Goal: Information Seeking & Learning: Find specific fact

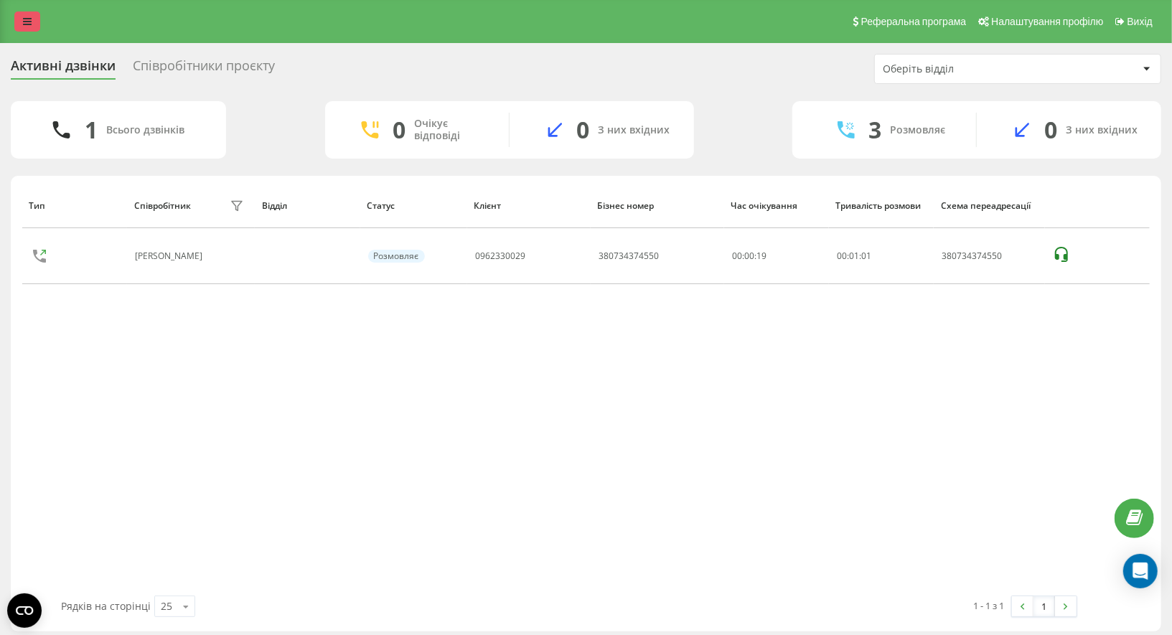
click at [28, 19] on icon at bounding box center [27, 22] width 9 height 10
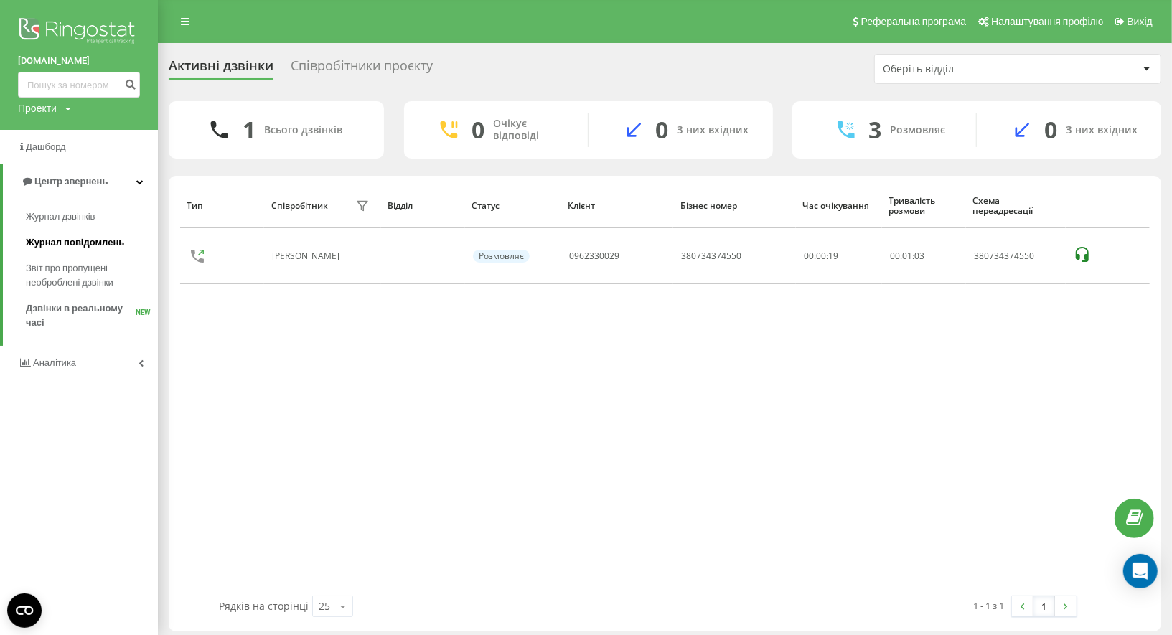
click at [69, 242] on span "Журнал повідомлень" at bounding box center [75, 242] width 98 height 14
click at [65, 215] on span "Журнал дзвінків" at bounding box center [64, 217] width 76 height 14
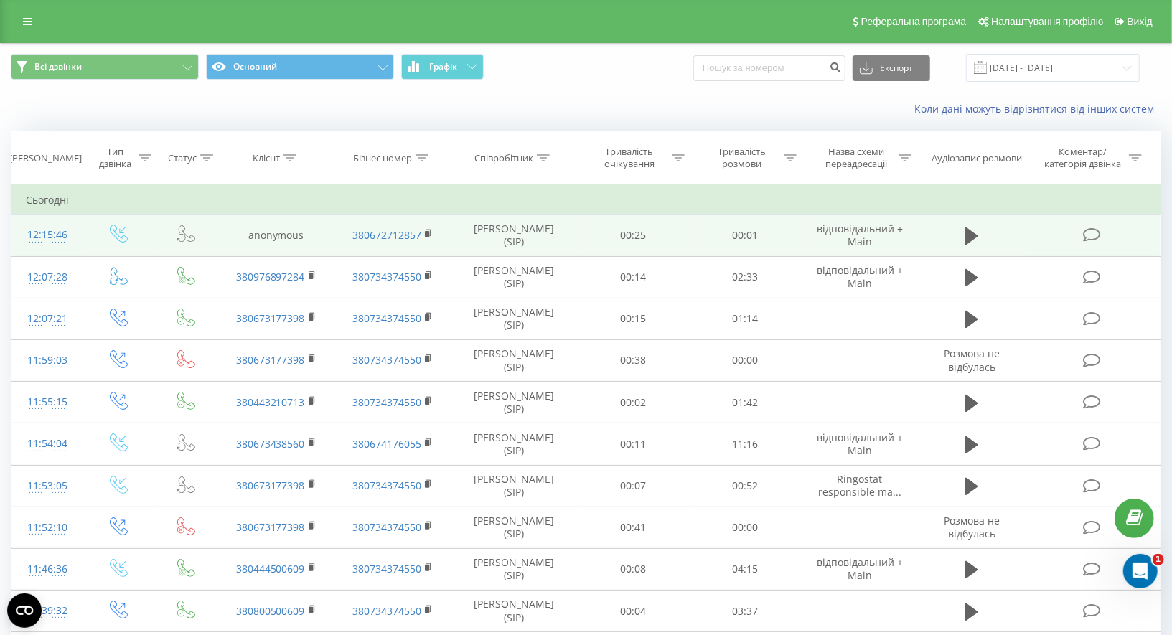
click at [179, 235] on icon at bounding box center [186, 234] width 18 height 18
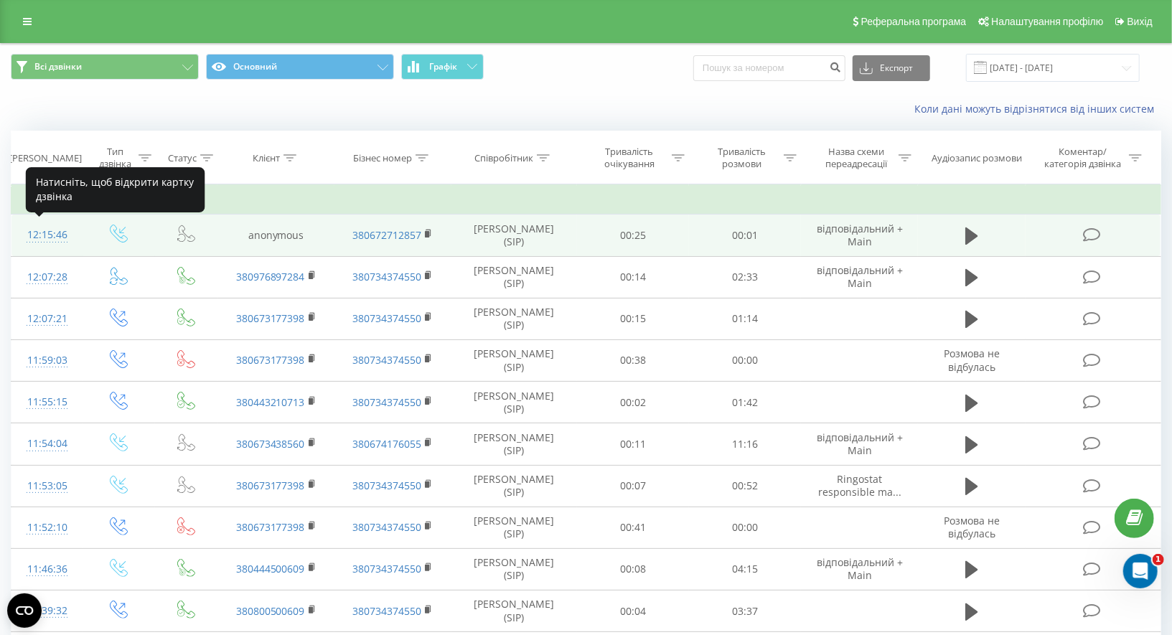
click at [60, 235] on div "12:15:46" at bounding box center [47, 235] width 43 height 28
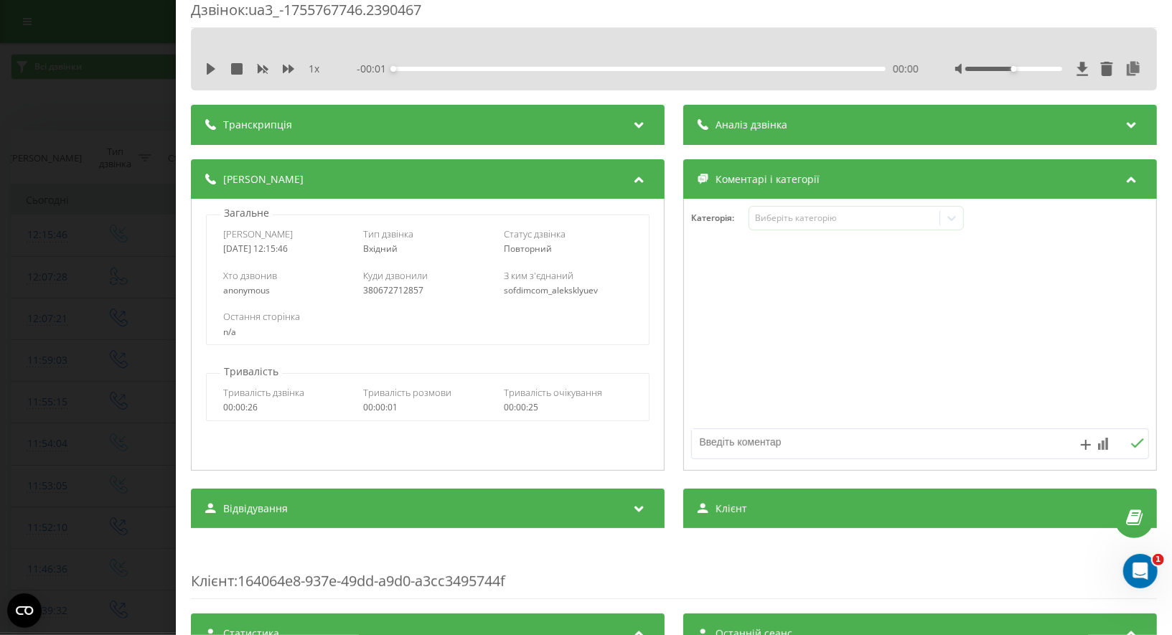
scroll to position [9, 0]
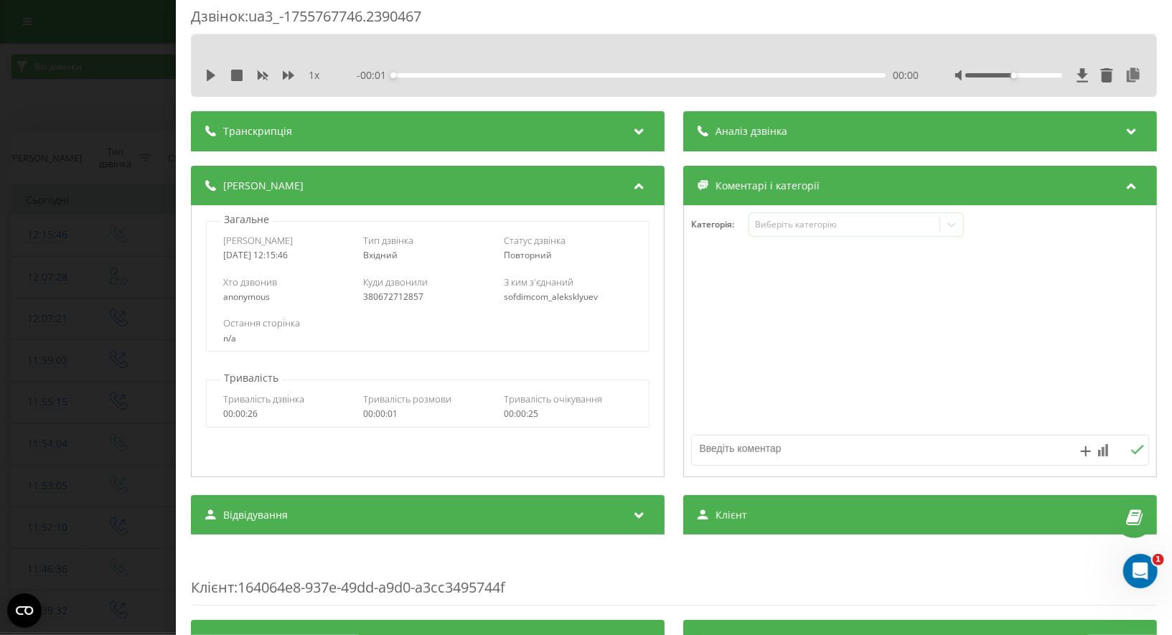
click at [238, 296] on div "anonymous" at bounding box center [287, 297] width 128 height 10
click at [149, 199] on div "Дзвінок : ua3_-1755767746.2390467 1 x - 00:01 00:00 00:00 Транскрипція Для AI-а…" at bounding box center [586, 317] width 1172 height 635
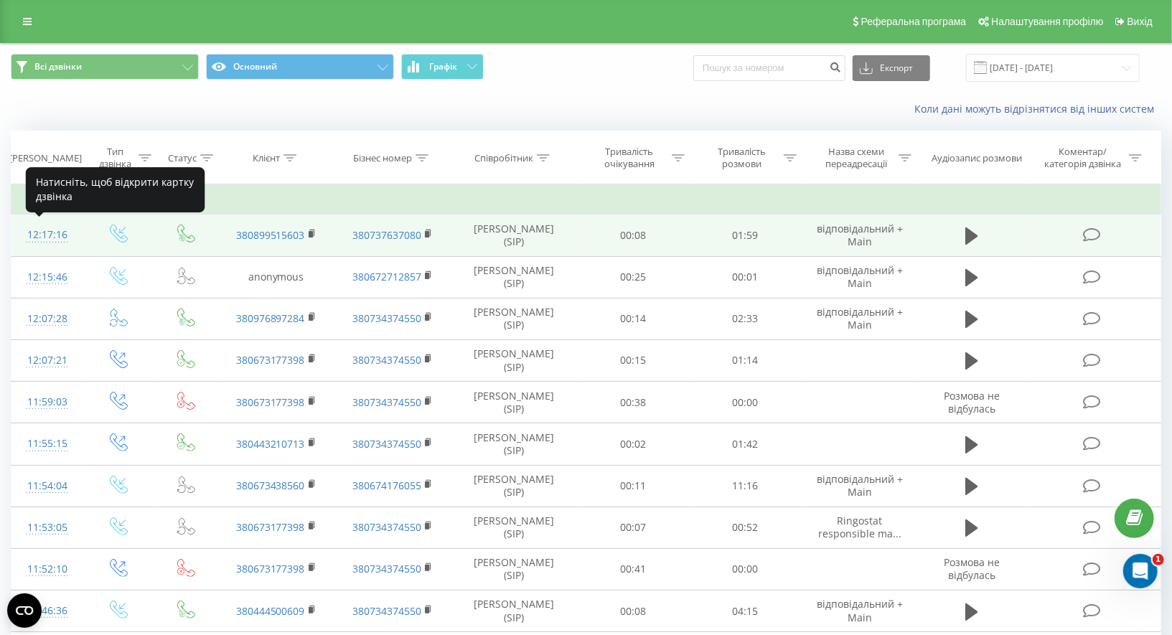
click at [52, 230] on div "12:17:16" at bounding box center [47, 235] width 43 height 28
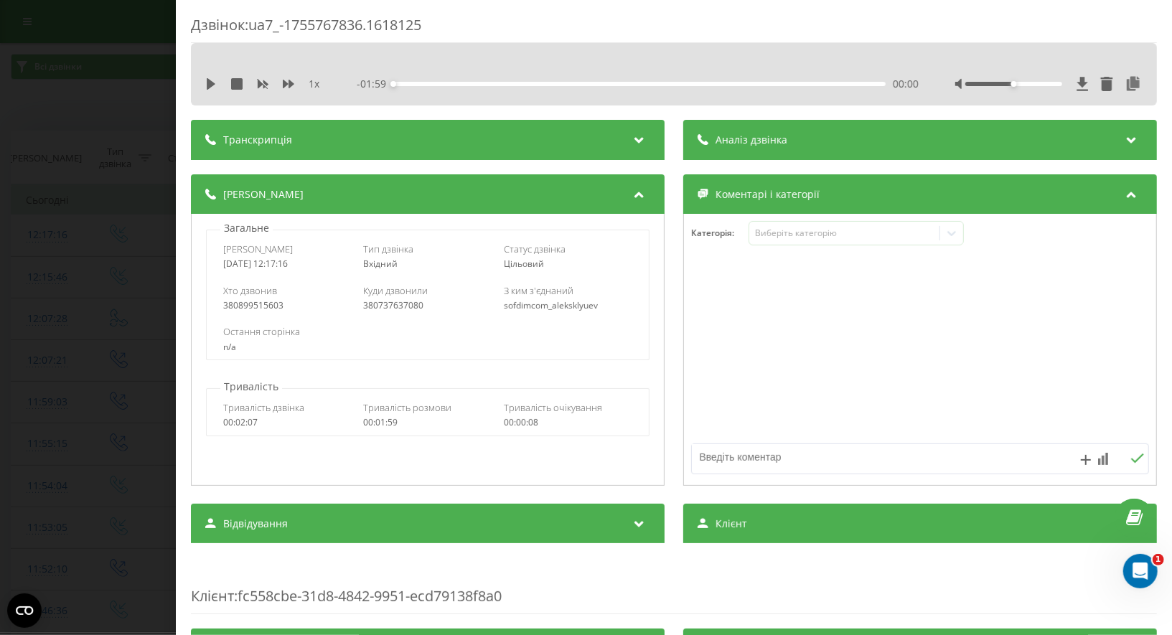
click at [65, 71] on div "Дзвінок : ua7_-1755767836.1618125 1 x - 01:59 00:00 00:00 Транскрипція Для AI-а…" at bounding box center [586, 317] width 1172 height 635
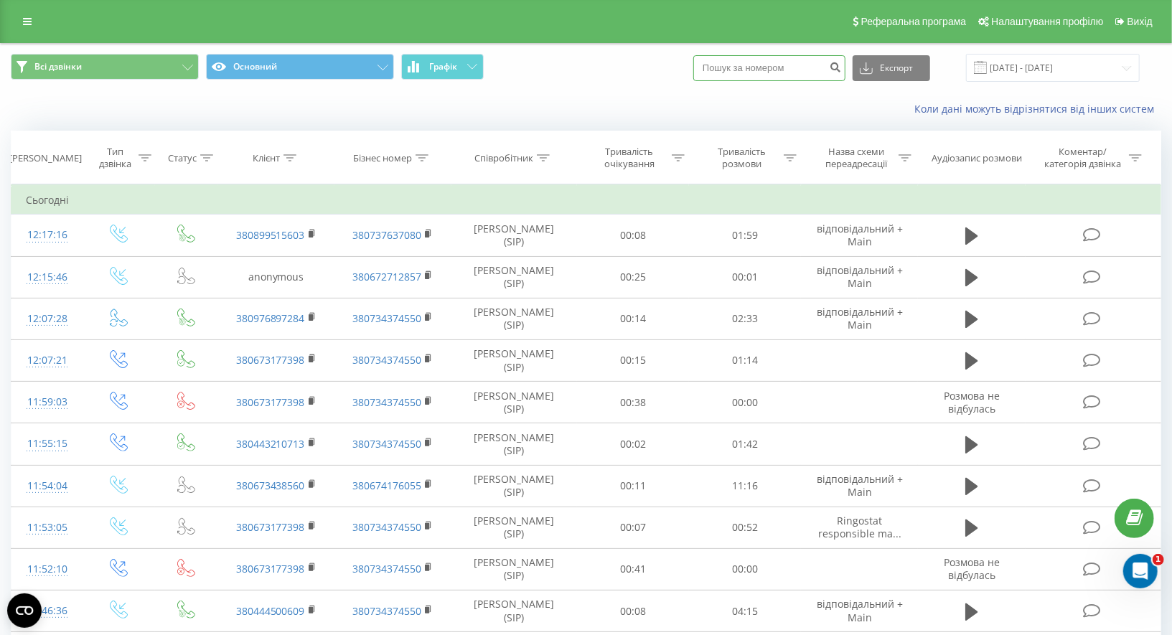
click at [752, 60] on input at bounding box center [769, 68] width 152 height 26
paste input "38 (099) 565-41-73"
type input "0995654173"
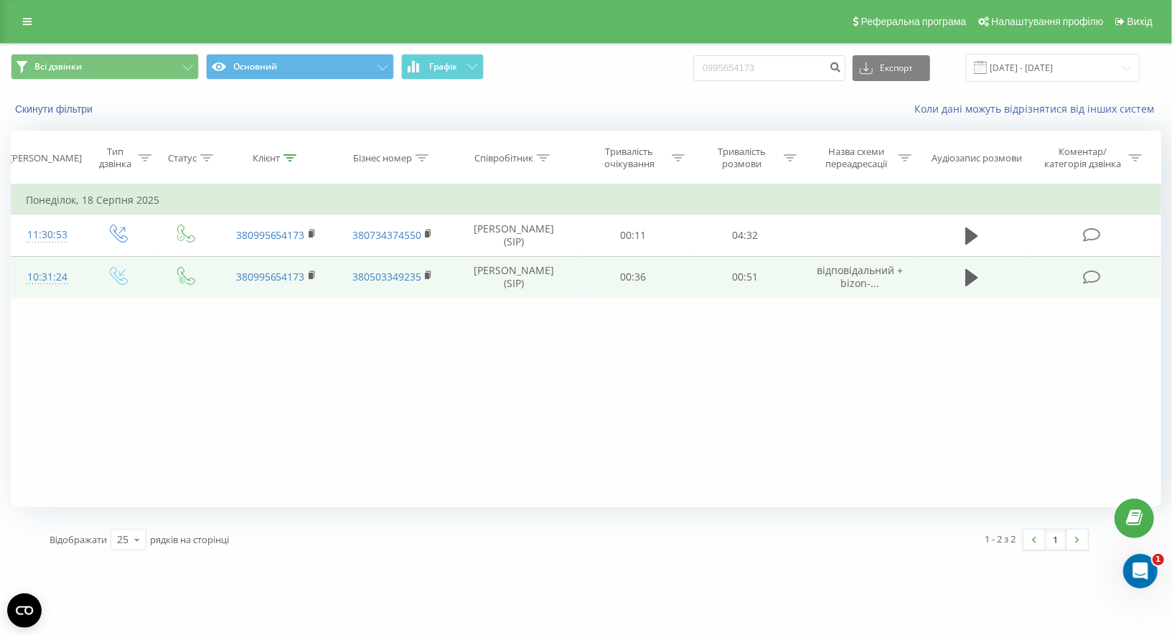
click at [40, 268] on div "10:31:24" at bounding box center [47, 277] width 43 height 28
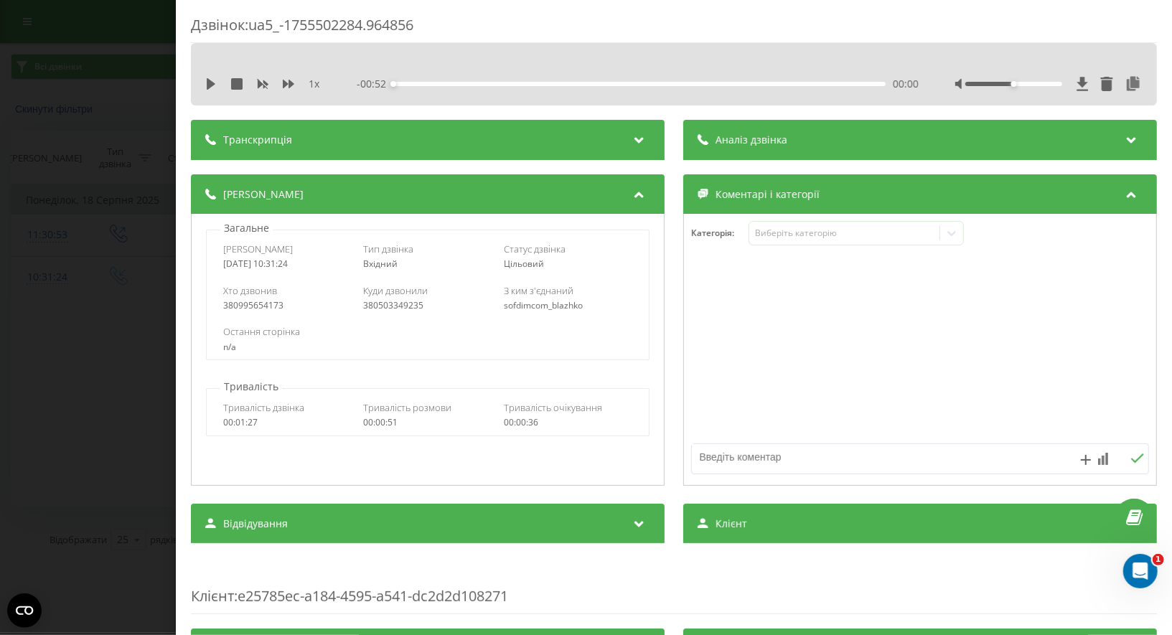
click at [174, 128] on div "Дзвінок : ua5_-1755502284.964856 1 x - 00:52 00:00 00:00 Транскрипція Для AI-ан…" at bounding box center [586, 317] width 1172 height 635
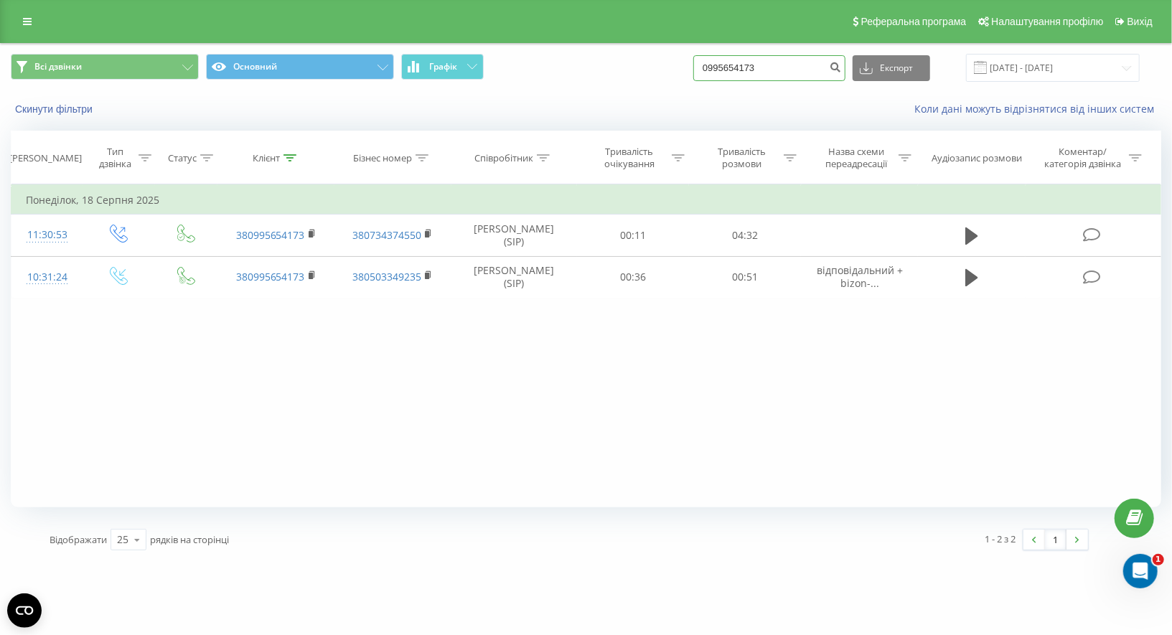
click at [741, 63] on input "0995654173" at bounding box center [769, 68] width 152 height 26
paste input "[PHONE_NUMBER]"
paste input
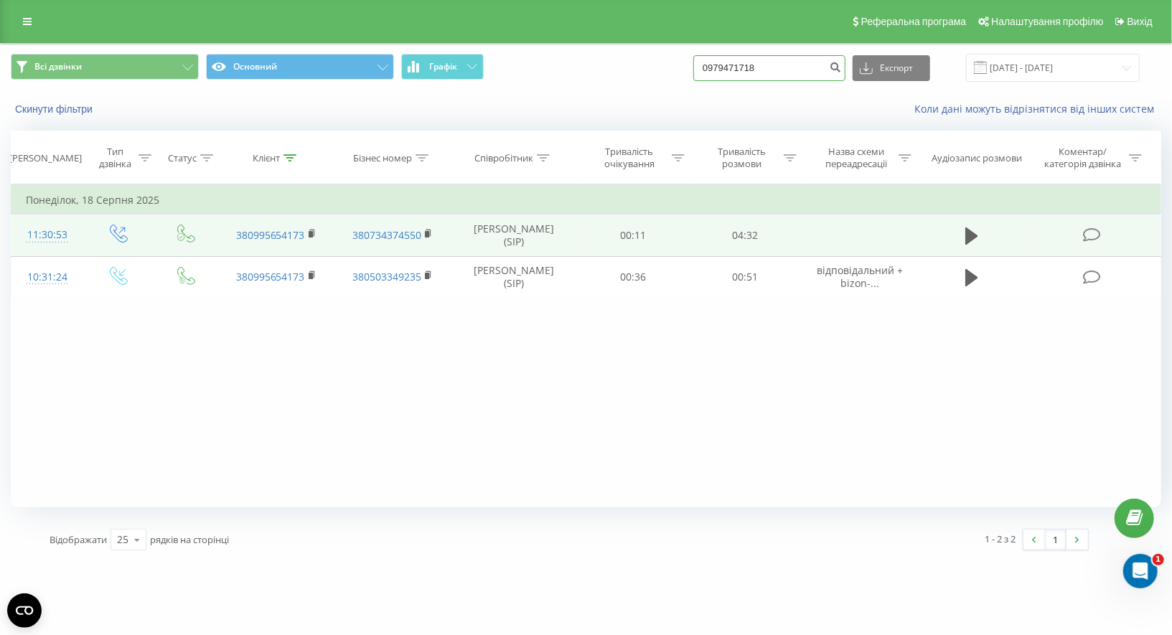
type input "0979471718"
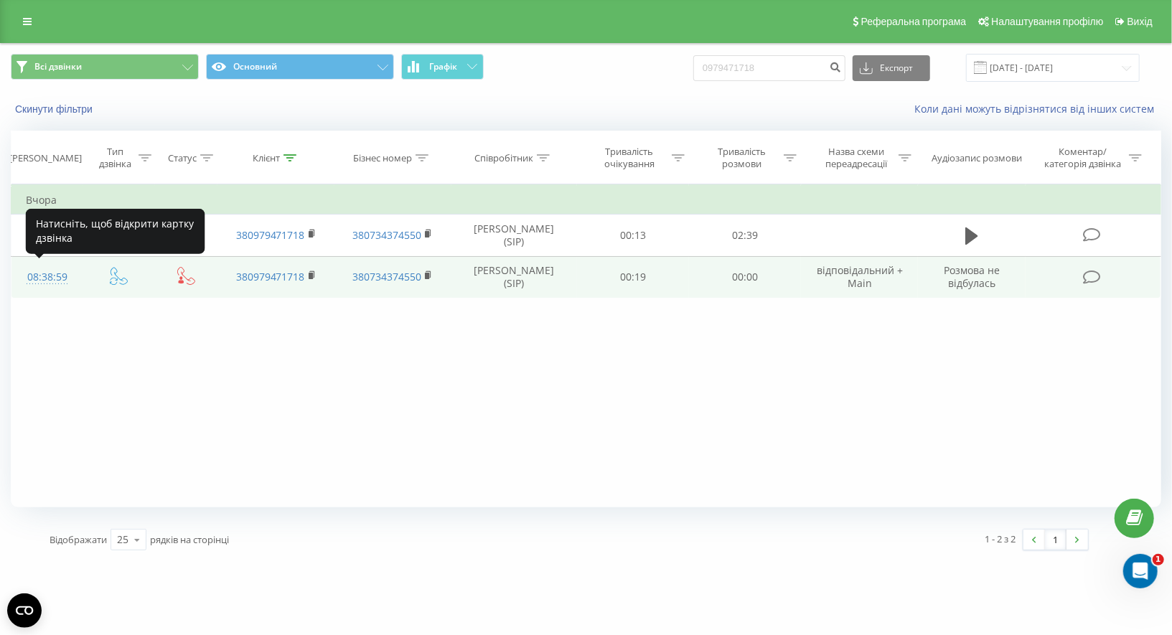
click at [57, 276] on div "08:38:59" at bounding box center [47, 277] width 43 height 28
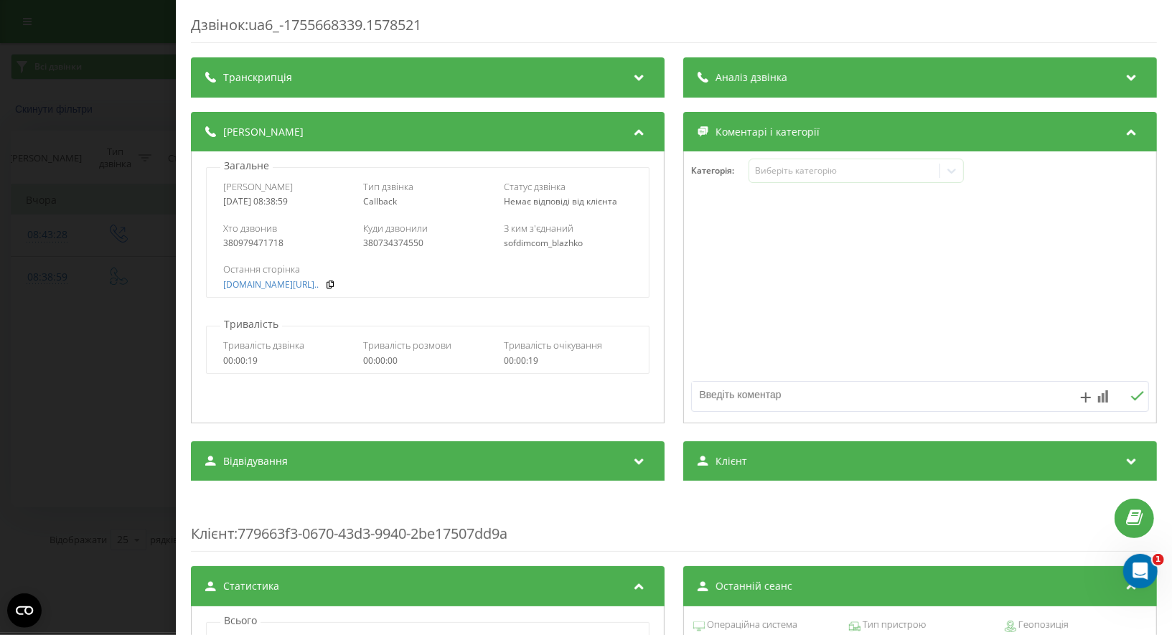
click at [0, 154] on div "Дзвінок : ua6_-1755668339.1578521 Транскрипція Для AI-аналізу майбутніх дзвінкі…" at bounding box center [586, 317] width 1172 height 635
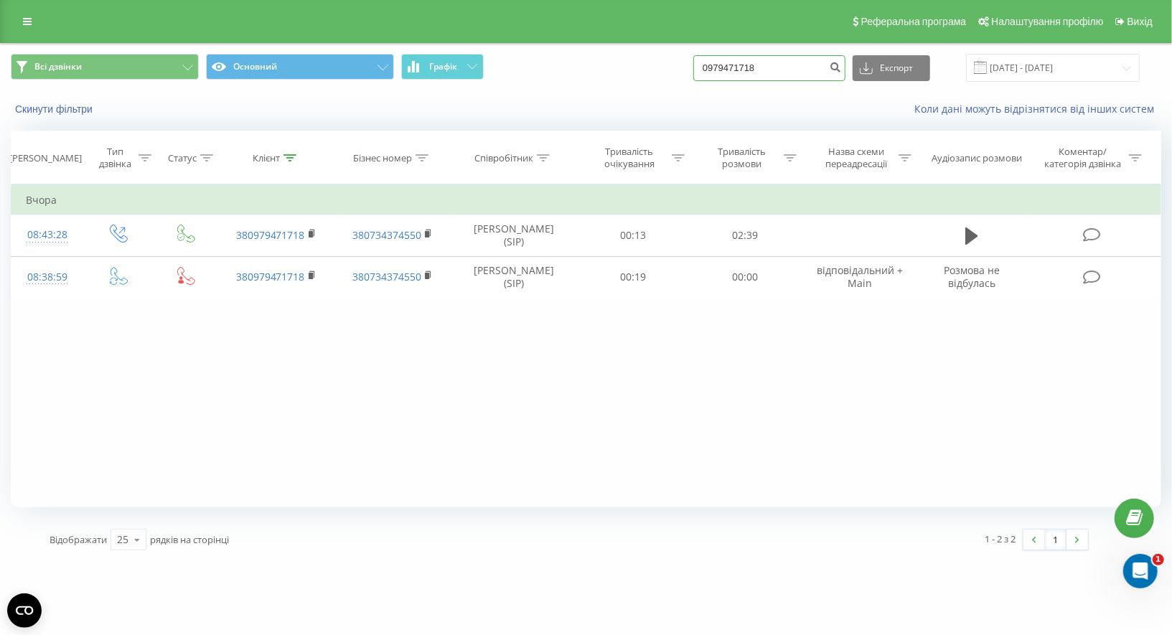
click at [747, 60] on input "0979471718" at bounding box center [769, 68] width 152 height 26
paste input "(067) 558-44-77"
type input "0675584477"
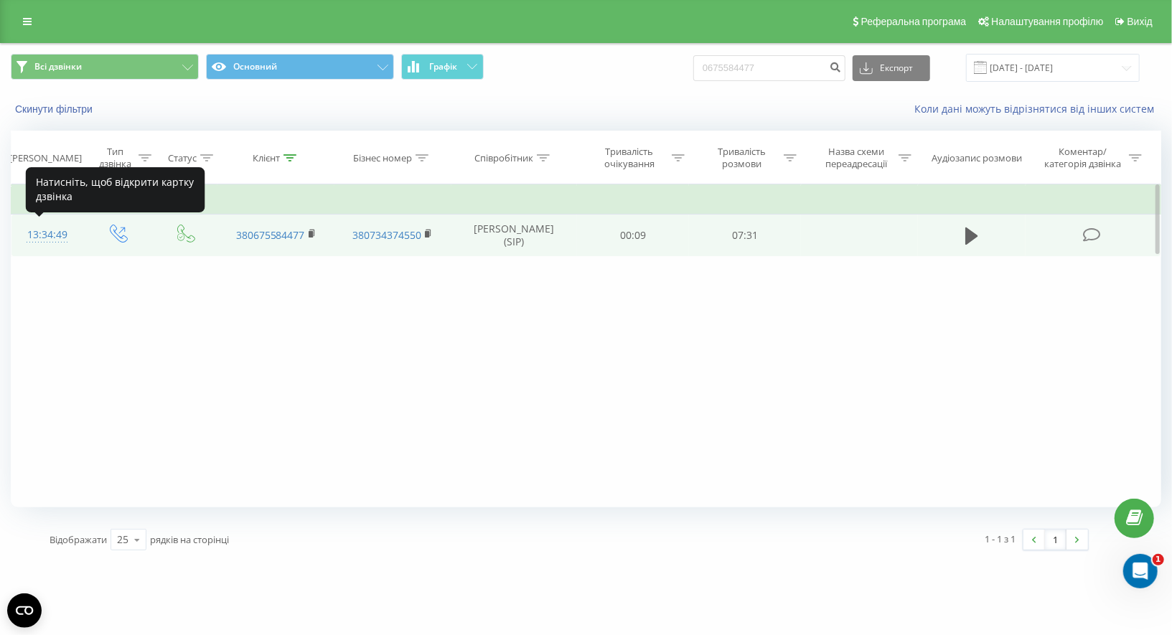
click at [57, 234] on div "13:34:49" at bounding box center [47, 235] width 43 height 28
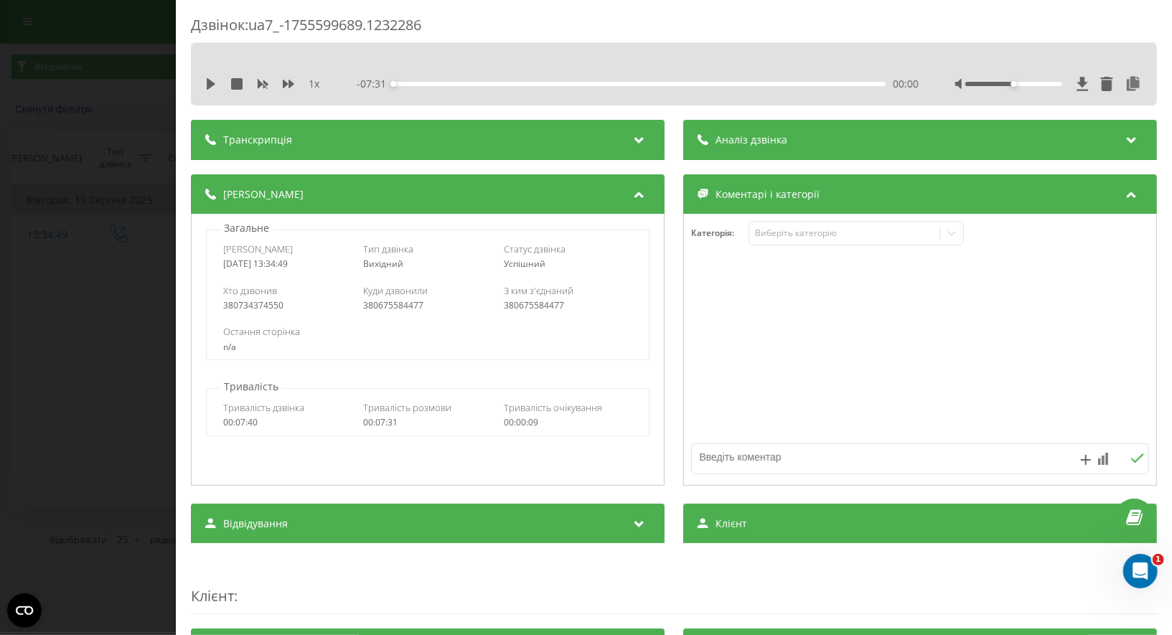
click at [371, 306] on div "380675584477" at bounding box center [427, 306] width 128 height 10
copy div "380675584477"
click at [92, 154] on div "Дзвінок : ua7_-1755599689.1232286 1 x - 07:31 00:00 00:00 Транскрипція Для AI-а…" at bounding box center [586, 317] width 1172 height 635
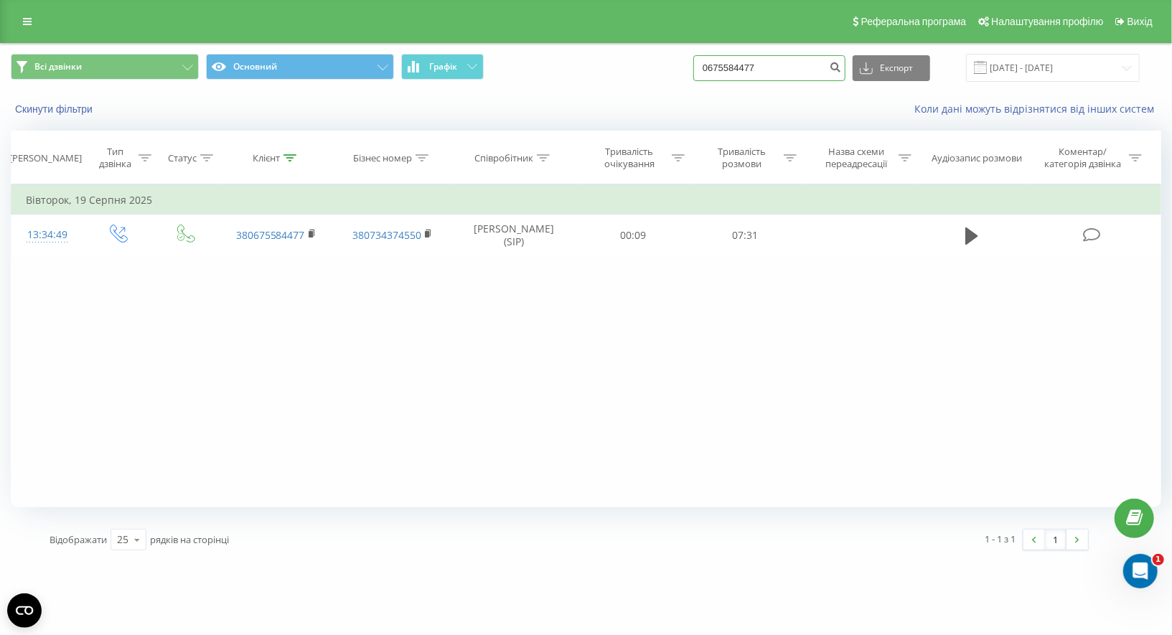
click at [759, 61] on input "0675584477" at bounding box center [769, 68] width 152 height 26
paste input "38 (068) 584-46-84"
type input "0685844684"
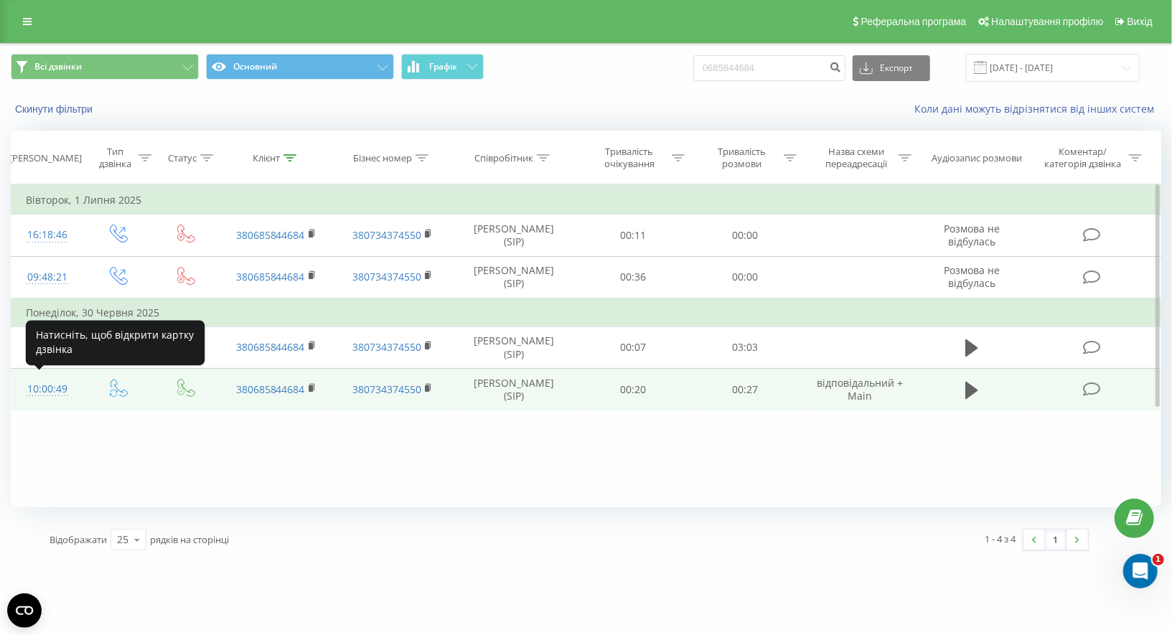
click at [55, 385] on div "10:00:49" at bounding box center [47, 389] width 43 height 28
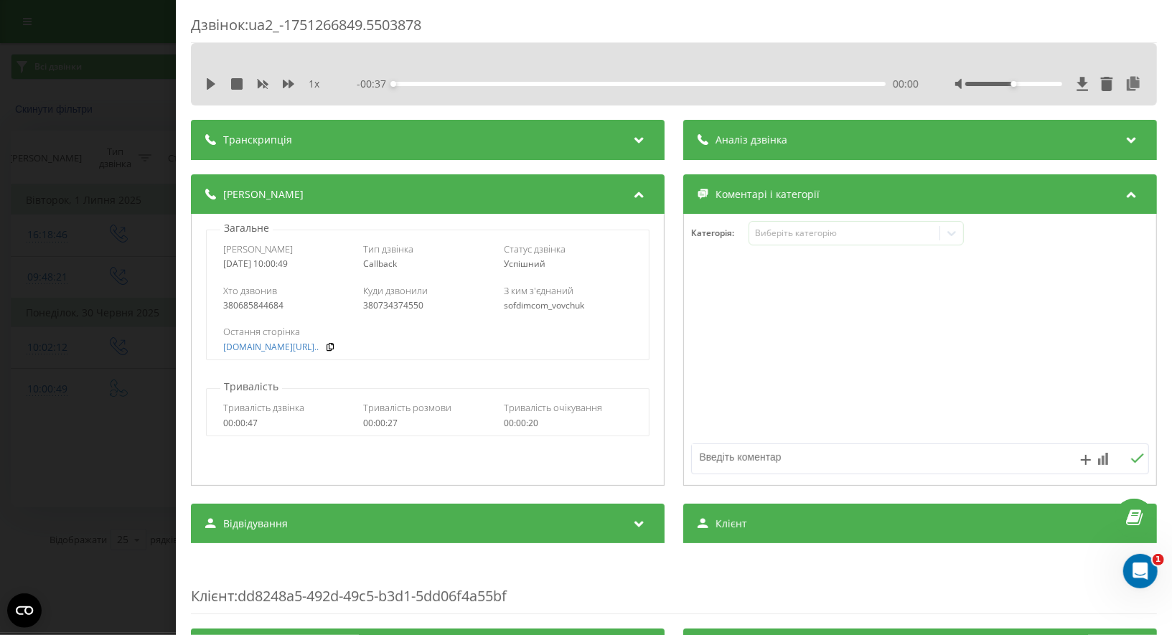
click at [151, 83] on div "Дзвінок : ua2_-1751266849.5503878 1 x - 00:37 00:00 00:00 Транскрипція Для AI-а…" at bounding box center [586, 317] width 1172 height 635
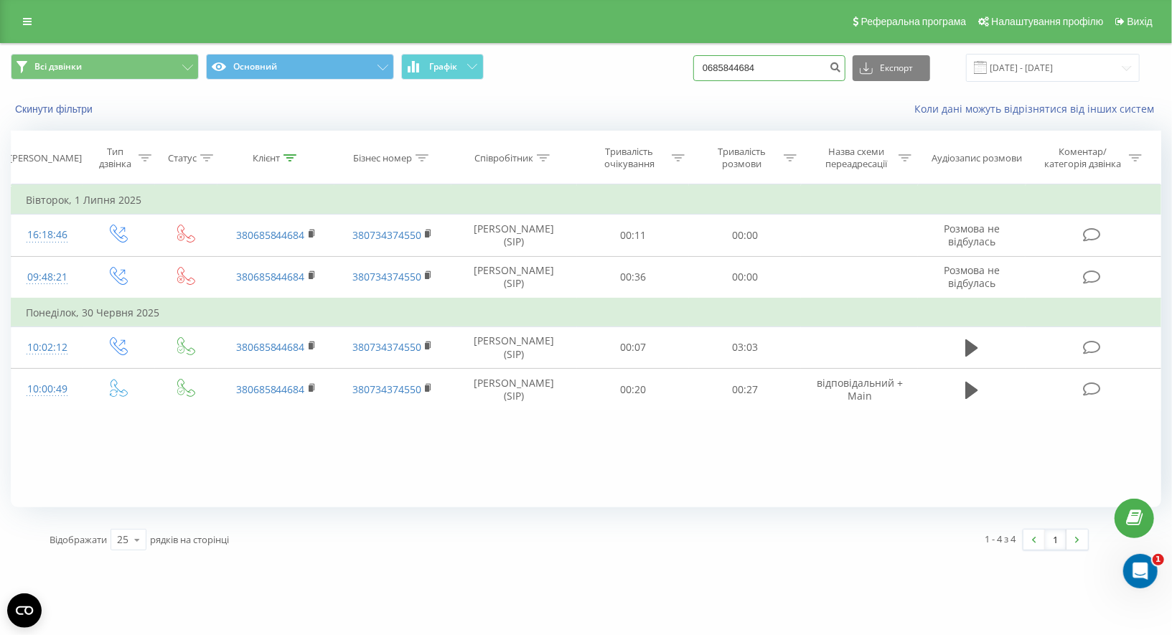
click at [742, 67] on input "0685844684" at bounding box center [769, 68] width 152 height 26
click at [741, 67] on input "0685844684" at bounding box center [769, 68] width 152 height 26
click at [756, 67] on input "0685844684" at bounding box center [769, 68] width 152 height 26
paste input "38 (099) 565-41-73"
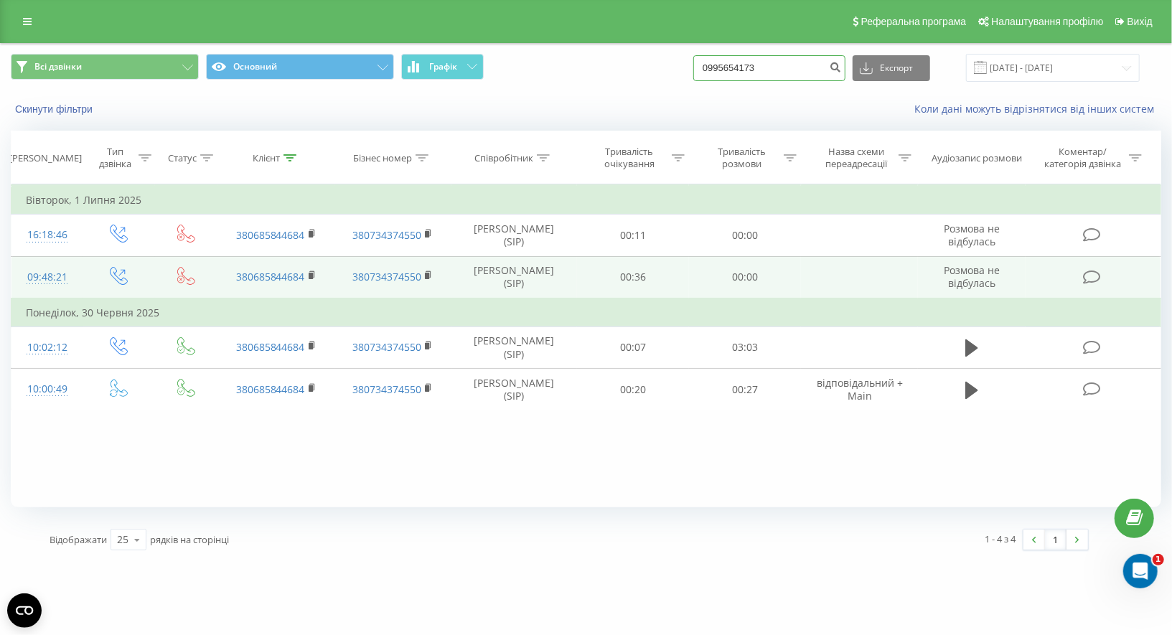
type input "0995654173"
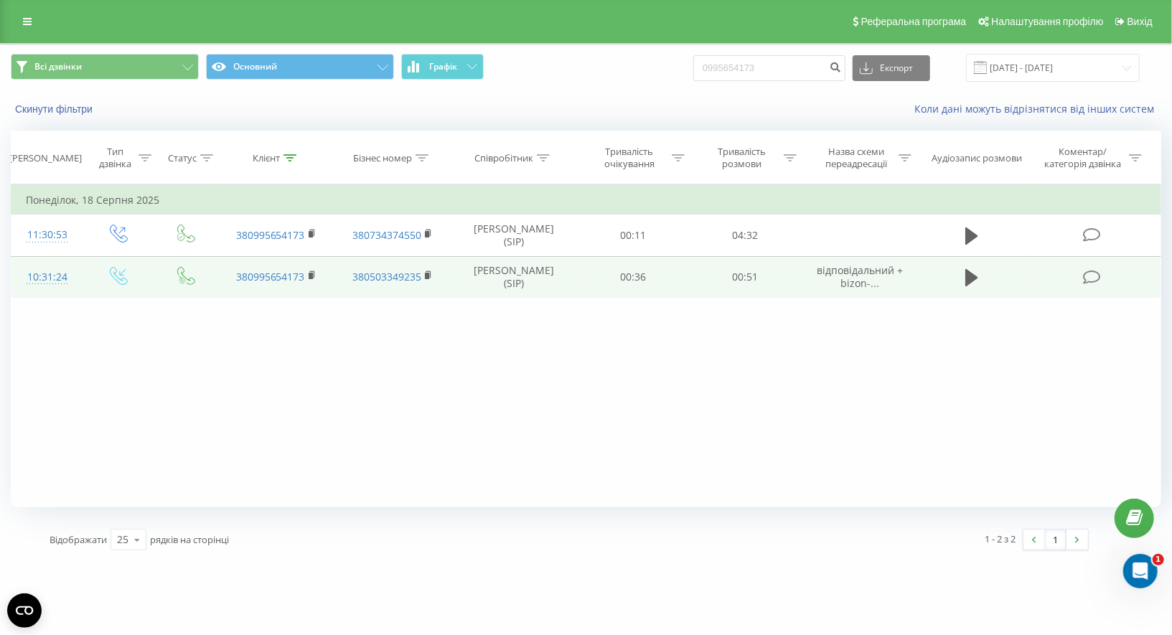
click at [58, 276] on div "10:31:24" at bounding box center [47, 277] width 43 height 28
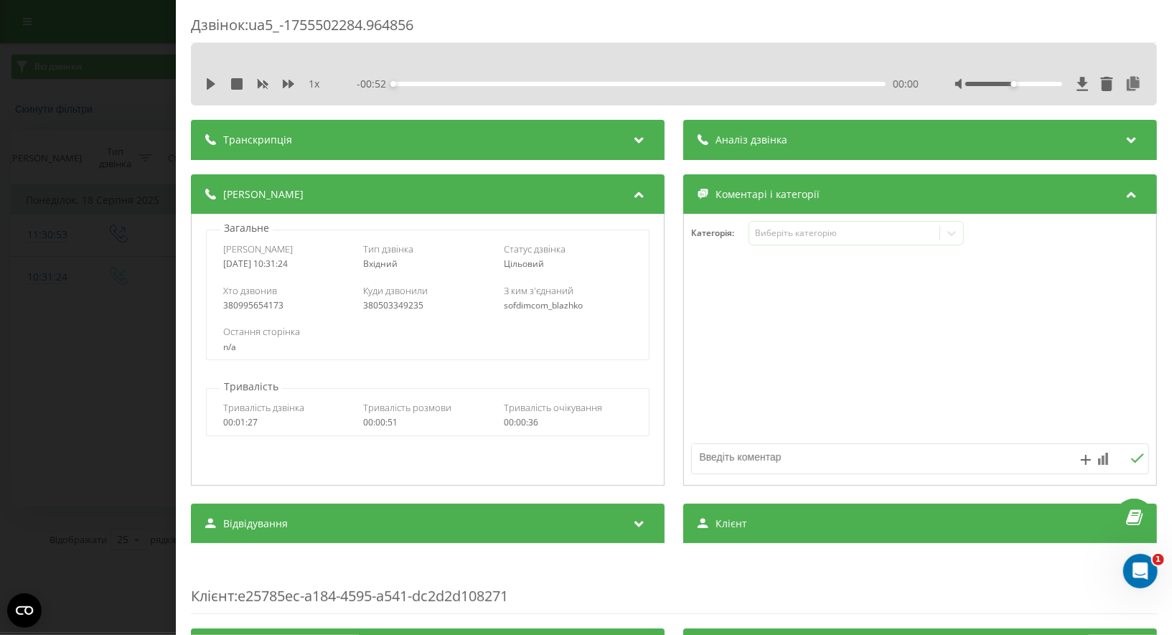
click at [134, 289] on div "Дзвінок : ua5_-1755502284.964856 1 x - 00:52 00:00 00:00 Транскрипція Для AI-ан…" at bounding box center [586, 317] width 1172 height 635
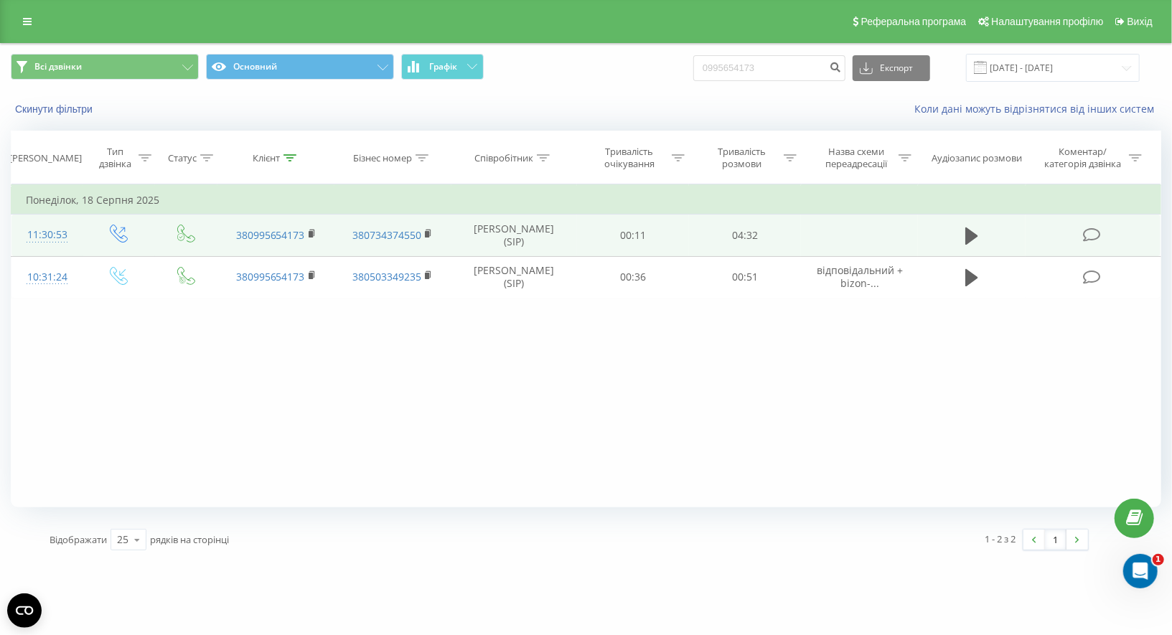
click at [63, 234] on div "11:30:53" at bounding box center [47, 235] width 43 height 28
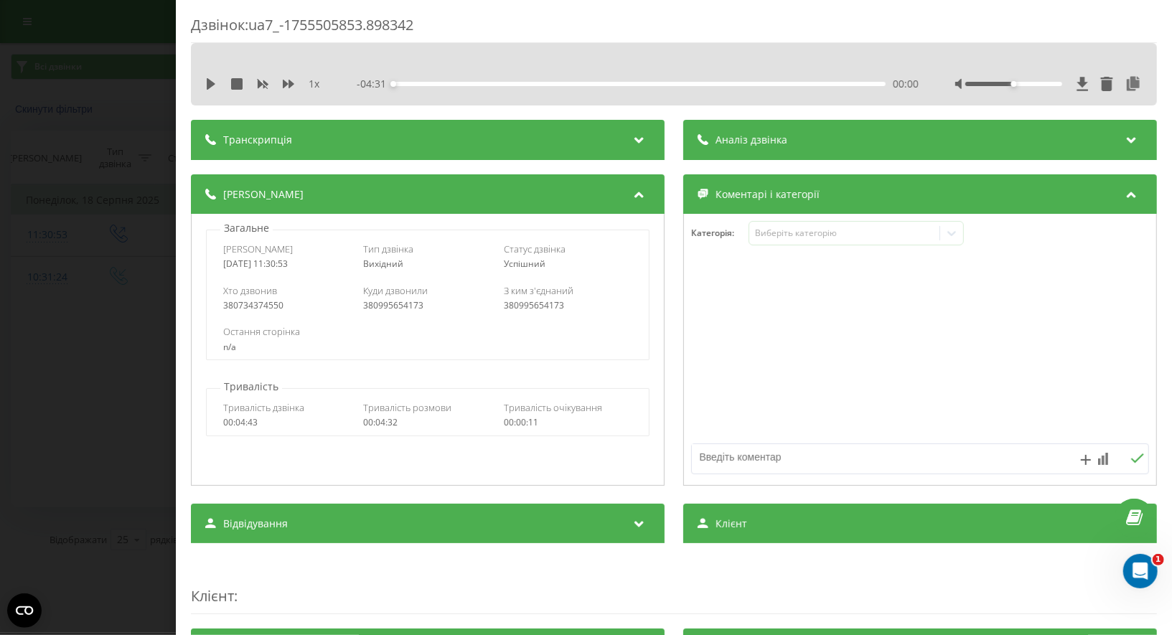
click at [85, 314] on div "Дзвінок : ua7_-1755505853.898342 1 x - 04:31 00:00 00:00 Транскрипція Для AI-ан…" at bounding box center [586, 317] width 1172 height 635
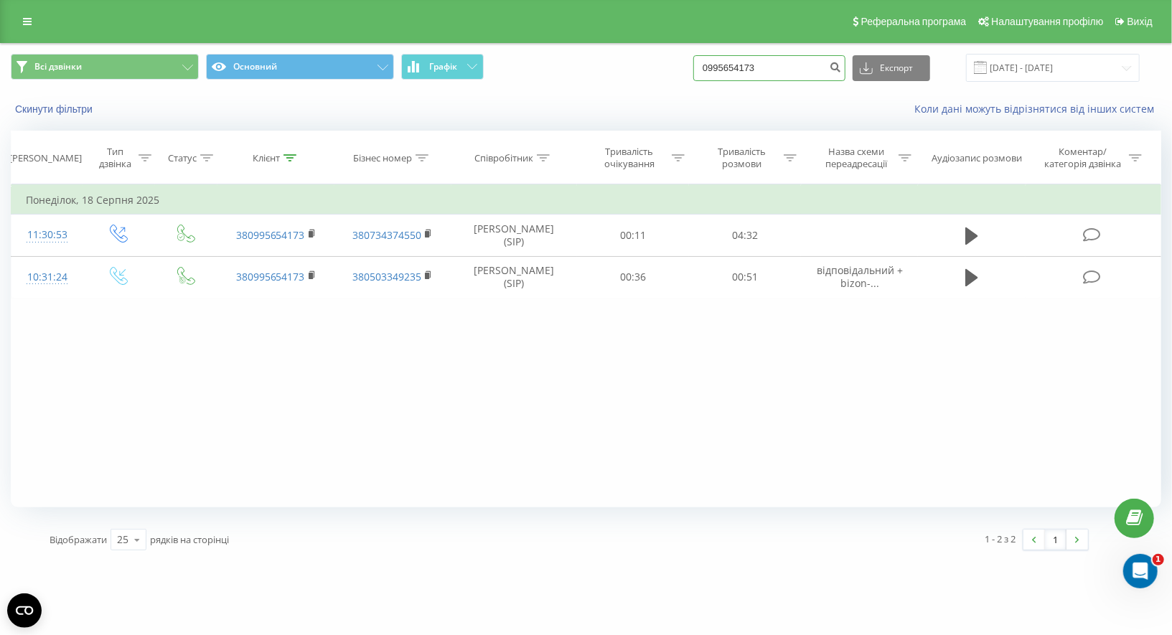
click at [780, 65] on input "0995654173" at bounding box center [769, 68] width 152 height 26
paste input "[PHONE_NUMBER]"
type input "0999557818"
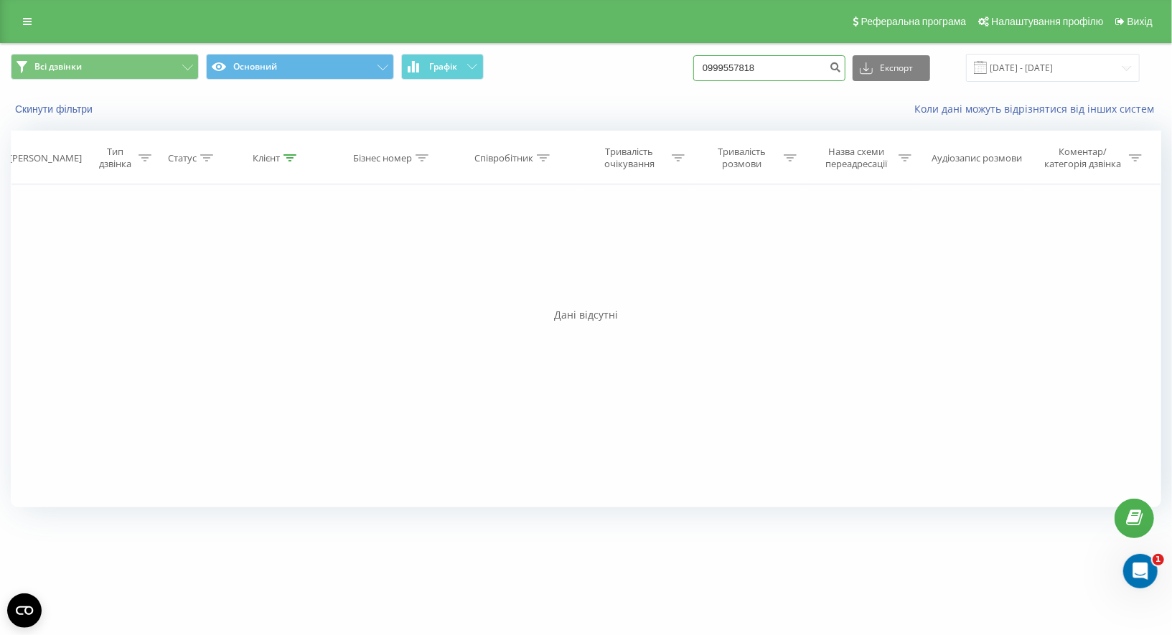
click at [758, 60] on input "0999557818" at bounding box center [769, 68] width 152 height 26
paste input "38 (099) 532-66-49"
type input "0995326649"
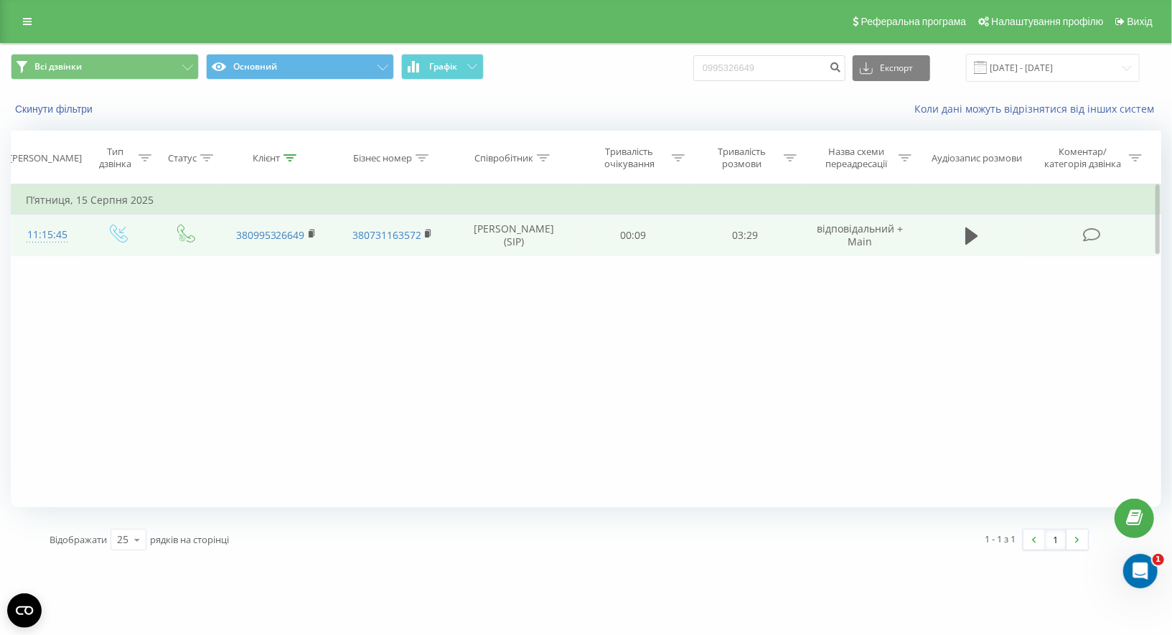
click at [50, 234] on div "11:15:45" at bounding box center [47, 235] width 43 height 28
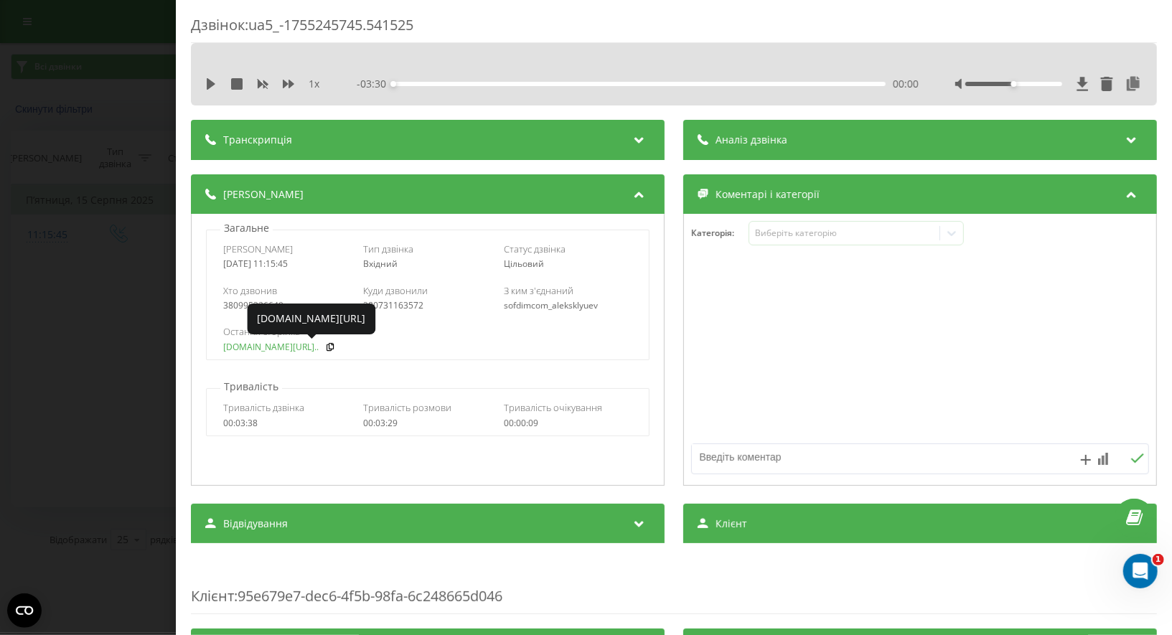
click at [243, 343] on link "rastopi.com.ua/ua/p94158..." at bounding box center [270, 347] width 95 height 10
click at [118, 141] on div "Дзвінок : ua5_-1755245745.541525 1 x - 03:30 00:00 00:00 Транскрипція Для AI-ан…" at bounding box center [586, 317] width 1172 height 635
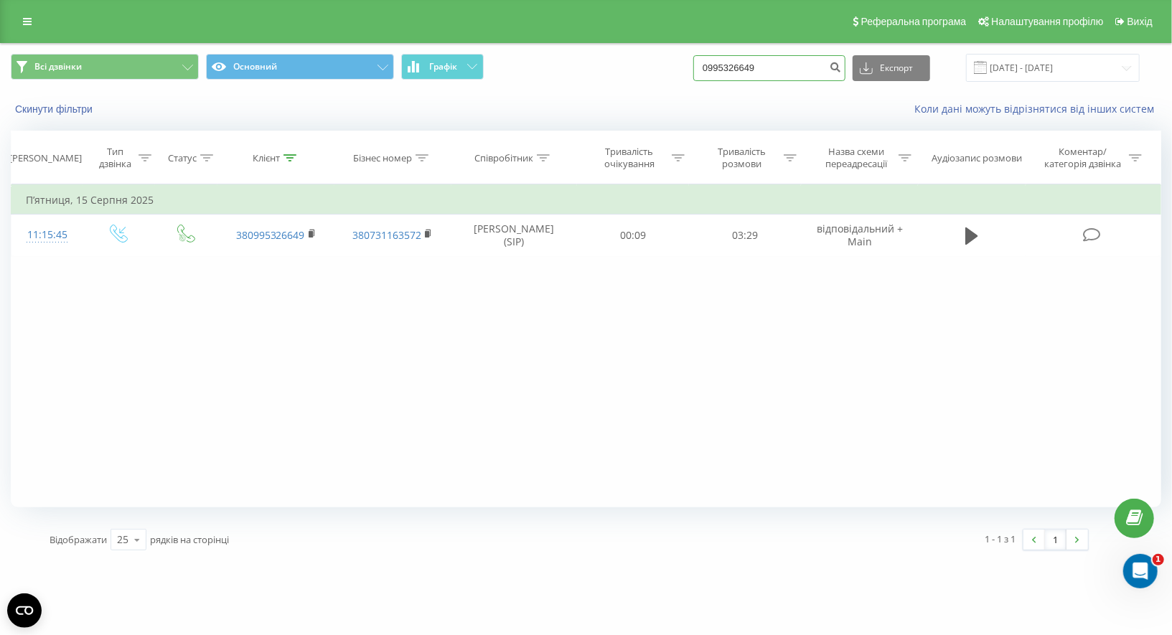
click at [810, 57] on input "0995326649" at bounding box center [769, 68] width 152 height 26
paste input "38 (067) 982-94-44"
type input "0679829444"
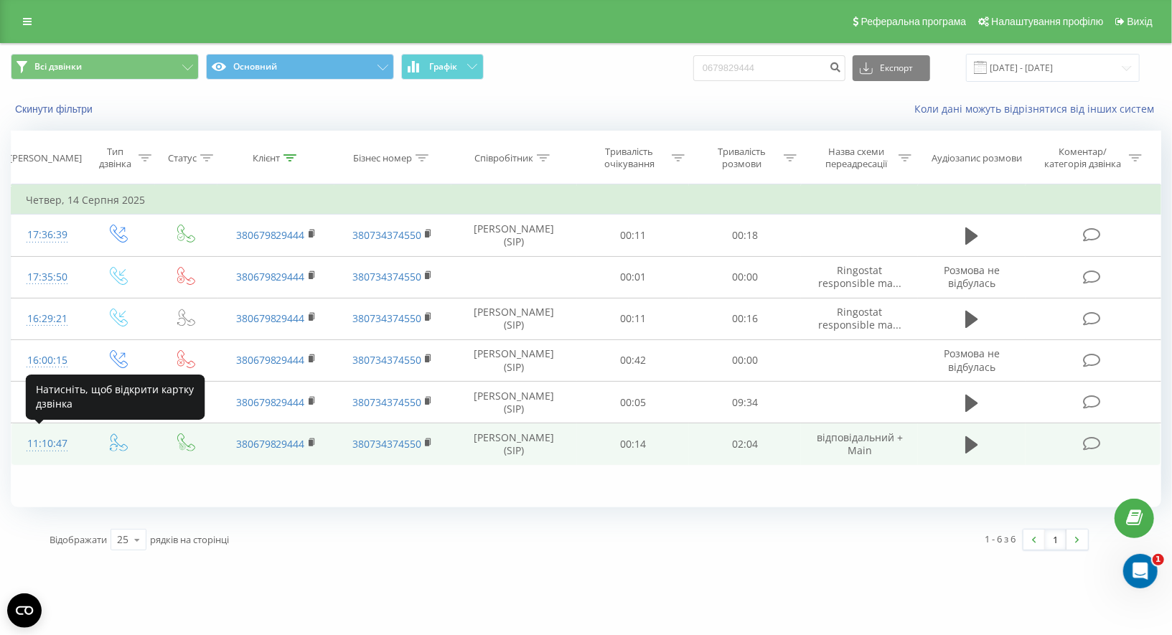
click at [55, 444] on div "11:10:47" at bounding box center [47, 444] width 43 height 28
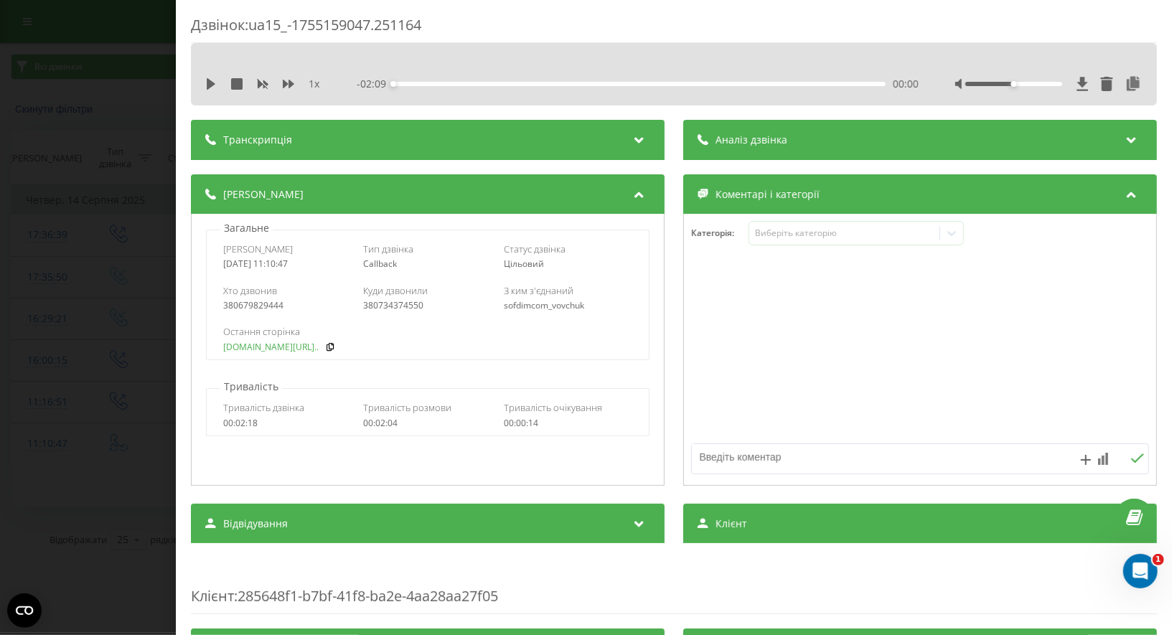
click at [245, 342] on link "rastopi.com.ua/ua/p19426..." at bounding box center [270, 347] width 95 height 10
click at [76, 113] on div "Дзвінок : ua15_-1755159047.251164 1 x - 02:09 00:00 00:00 Транскрипція Для AI-а…" at bounding box center [586, 317] width 1172 height 635
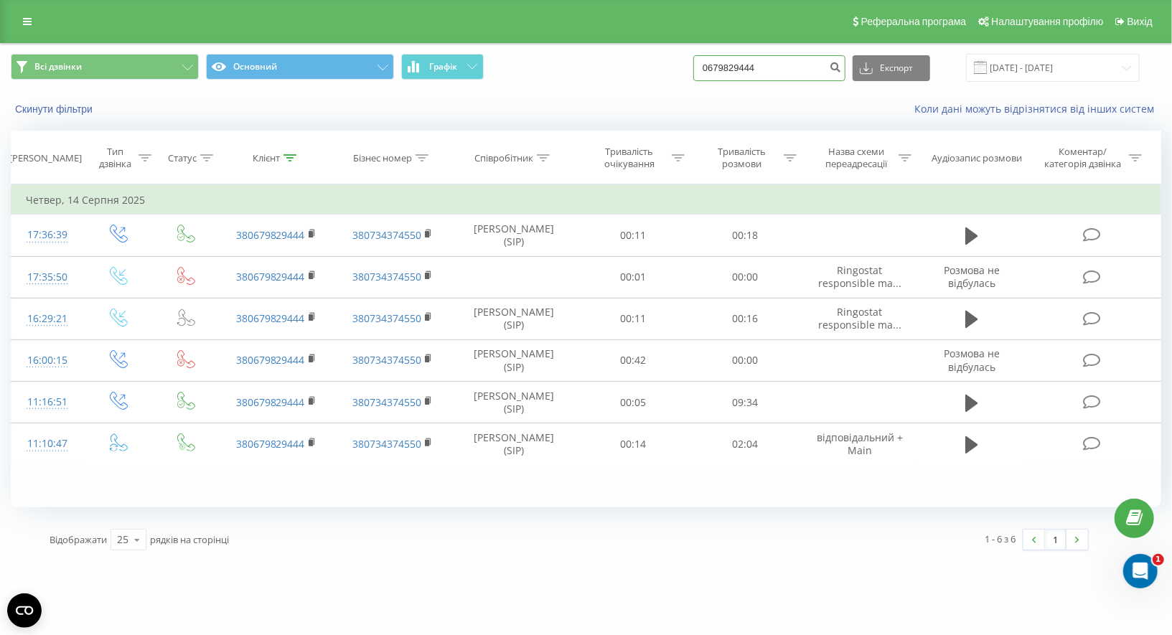
click at [755, 73] on input "0679829444" at bounding box center [769, 68] width 152 height 26
paste input "38 (096) 905-24-43"
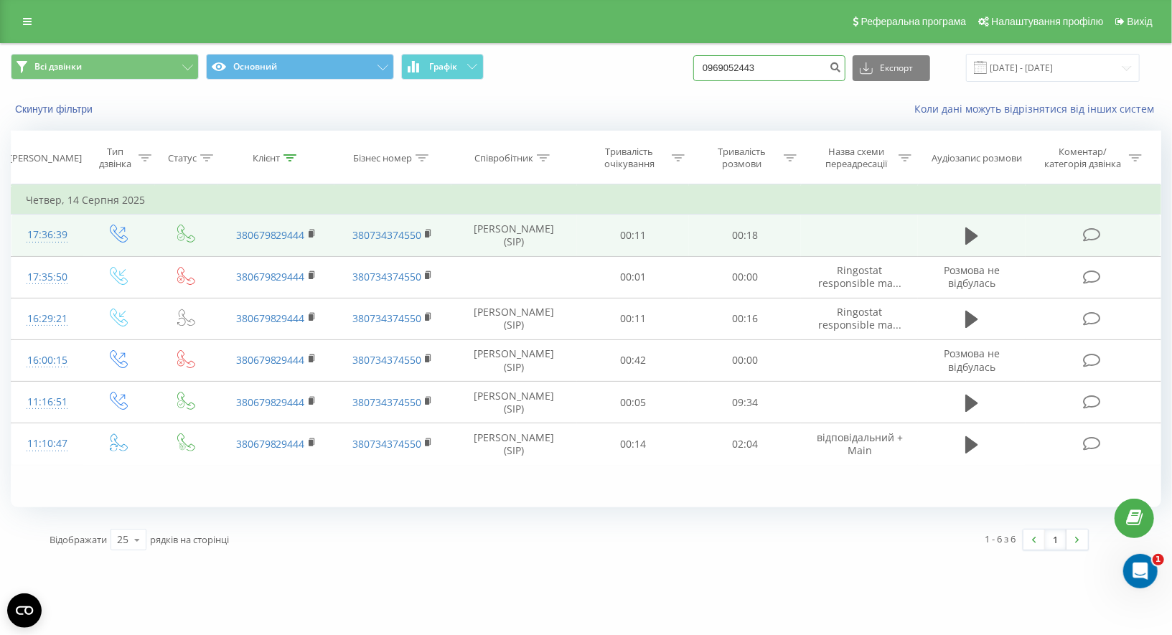
type input "0969052443"
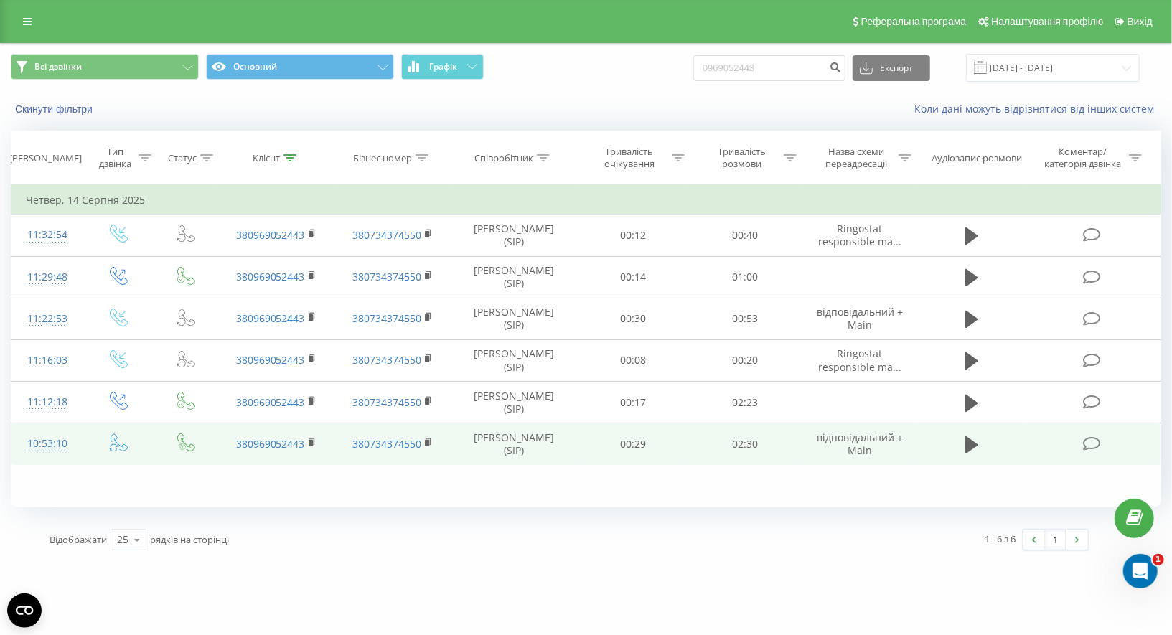
click at [52, 439] on div "10:53:10" at bounding box center [47, 444] width 43 height 28
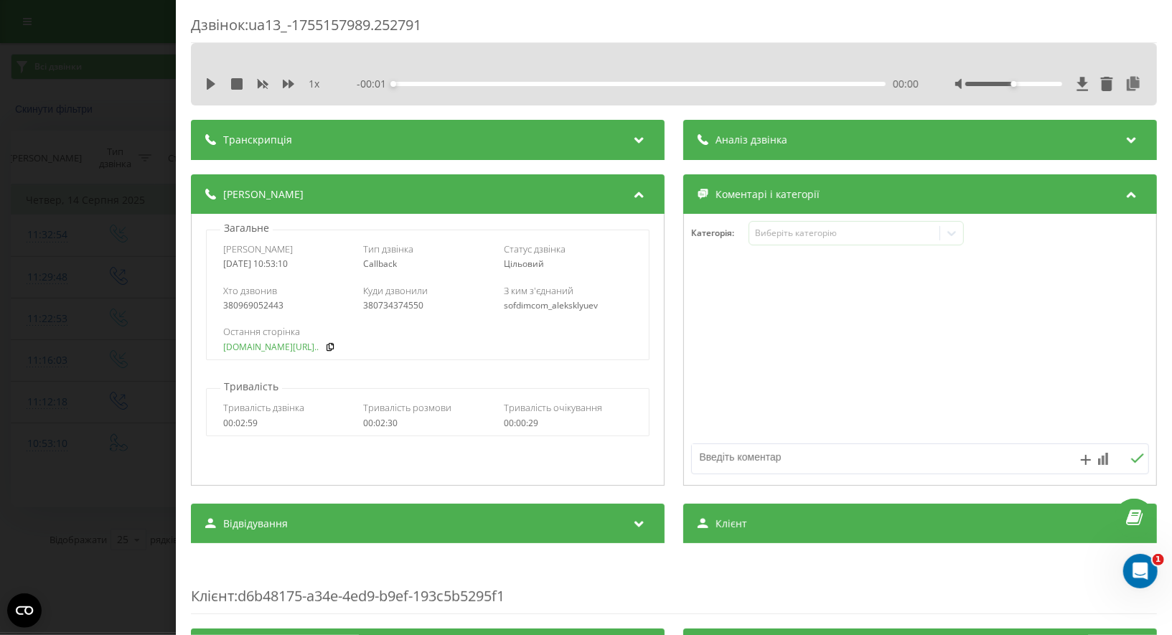
click at [260, 348] on link "rastopi.com.ua/ua/p22889..." at bounding box center [270, 347] width 95 height 10
click at [9, 82] on div "Дзвінок : ua13_-1755157989.252791 1 x - 02:43 00:00 00:00 Транскрипція Для AI-а…" at bounding box center [586, 317] width 1172 height 635
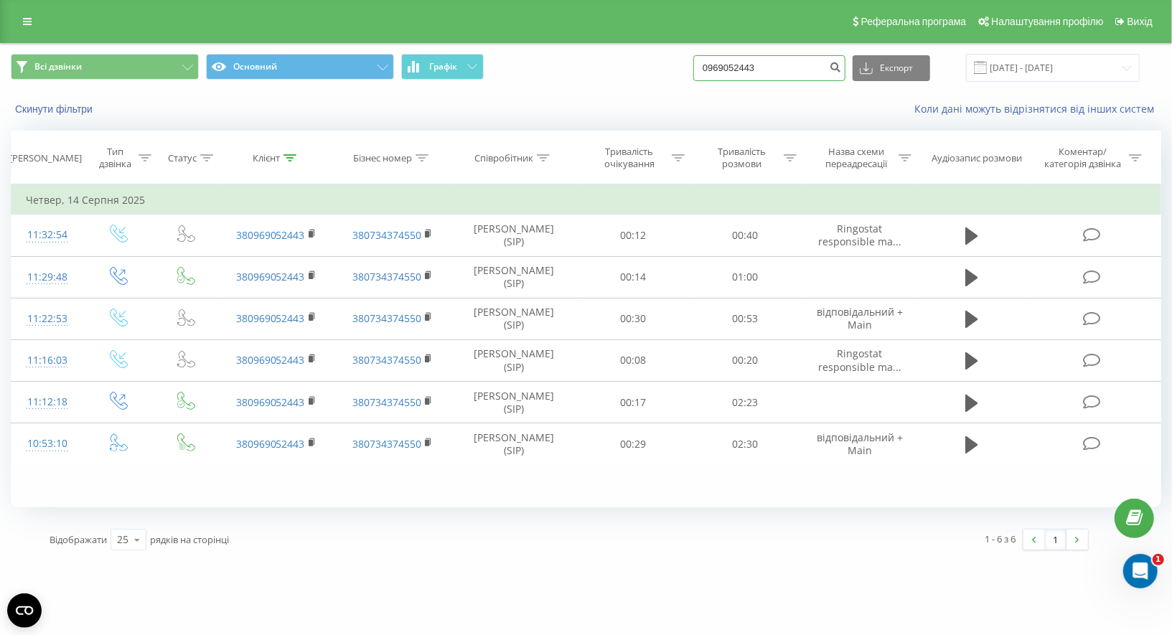
click at [752, 60] on input "0969052443" at bounding box center [769, 68] width 152 height 26
paste input "(068) 530-22-29"
type input "0685302229"
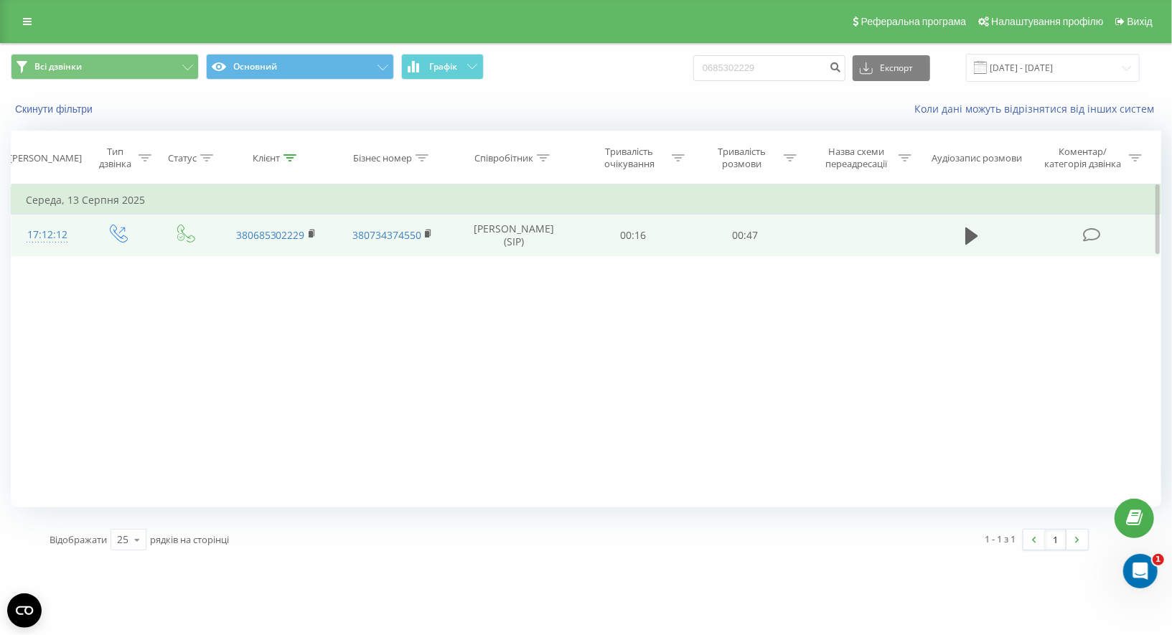
click at [57, 231] on div "17:12:12" at bounding box center [47, 235] width 43 height 28
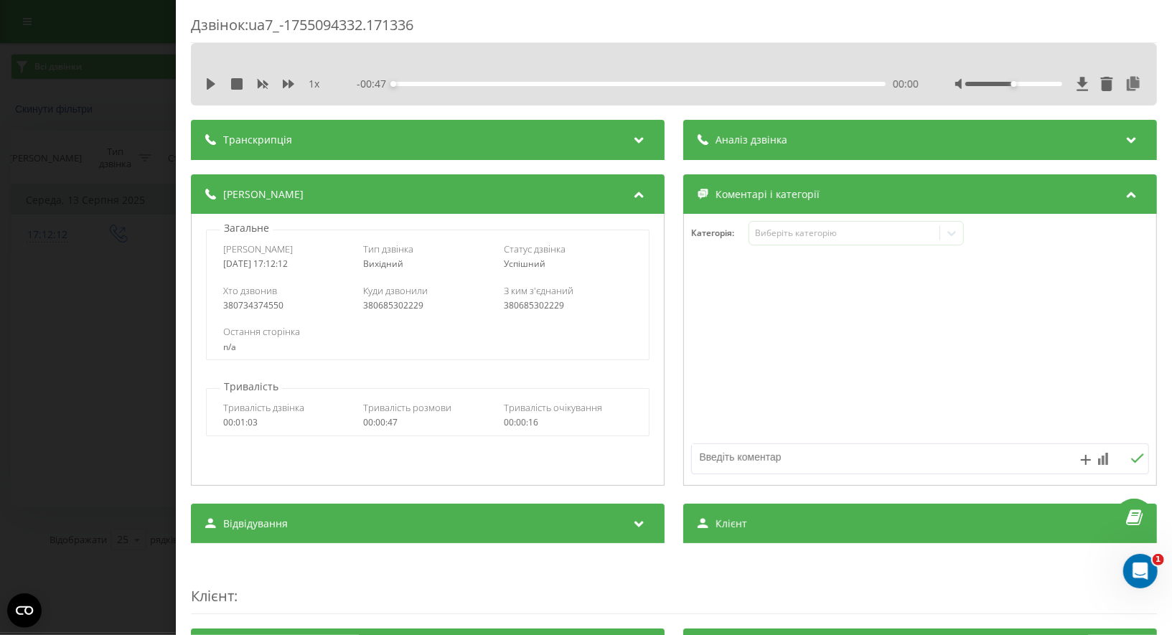
click at [136, 93] on div "Дзвінок : ua7_-1755094332.171336 1 x - 00:47 00:00 00:00 Транскрипція Для AI-ан…" at bounding box center [586, 317] width 1172 height 635
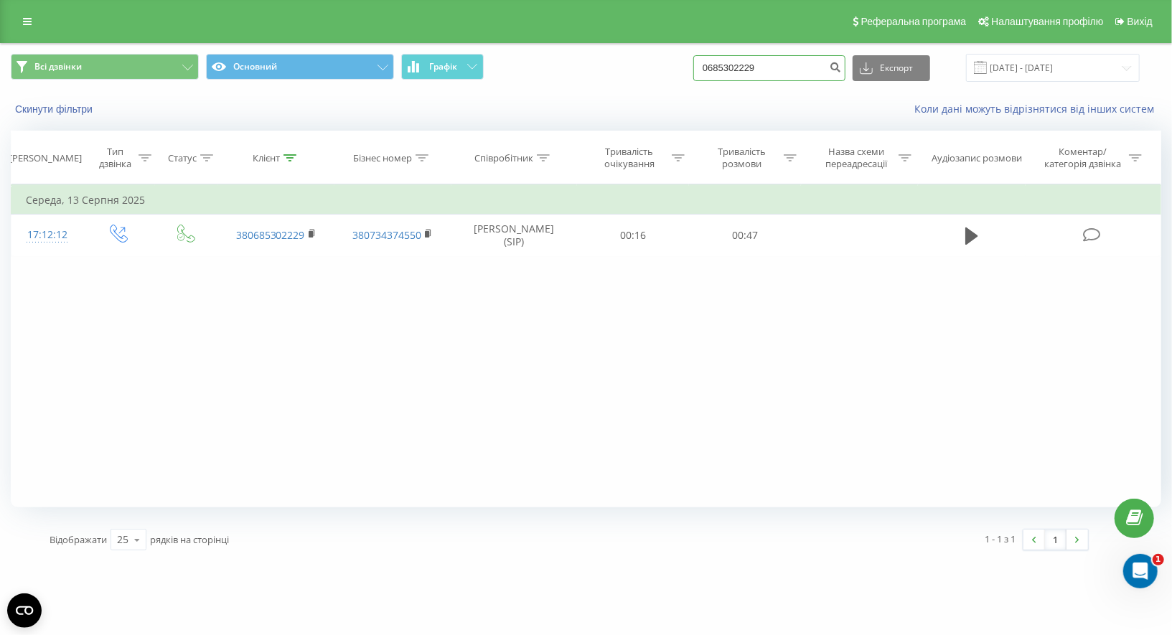
click at [762, 55] on input "0685302229" at bounding box center [769, 68] width 152 height 26
paste input "38 (096) 161-80-61"
type input "0961618061"
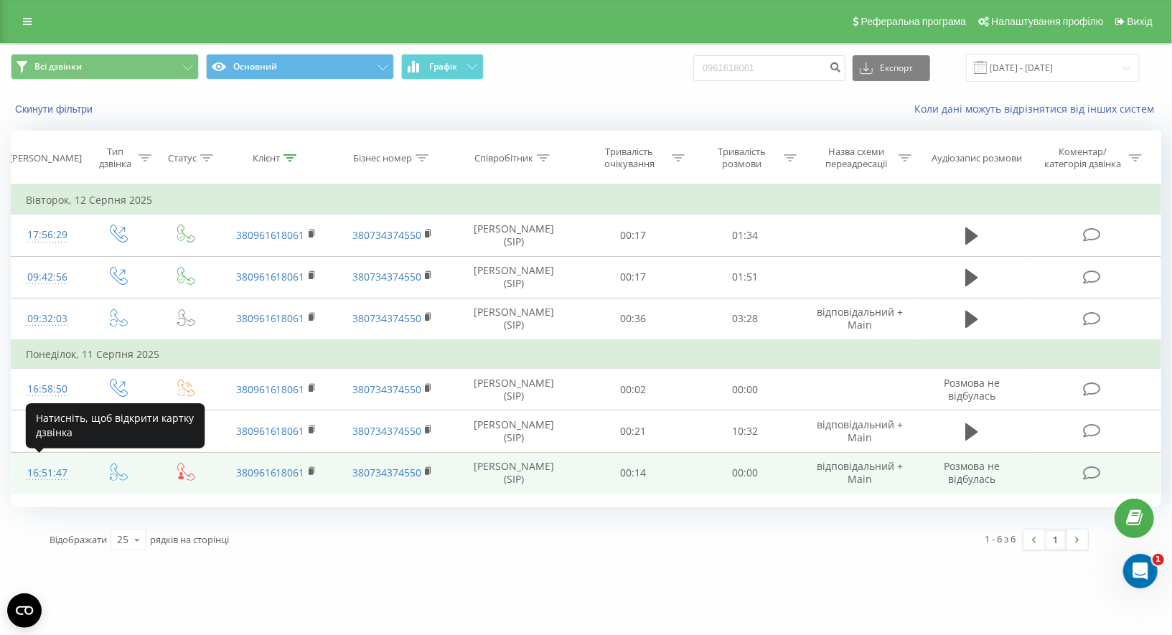
click at [55, 464] on div "16:51:47" at bounding box center [47, 473] width 43 height 28
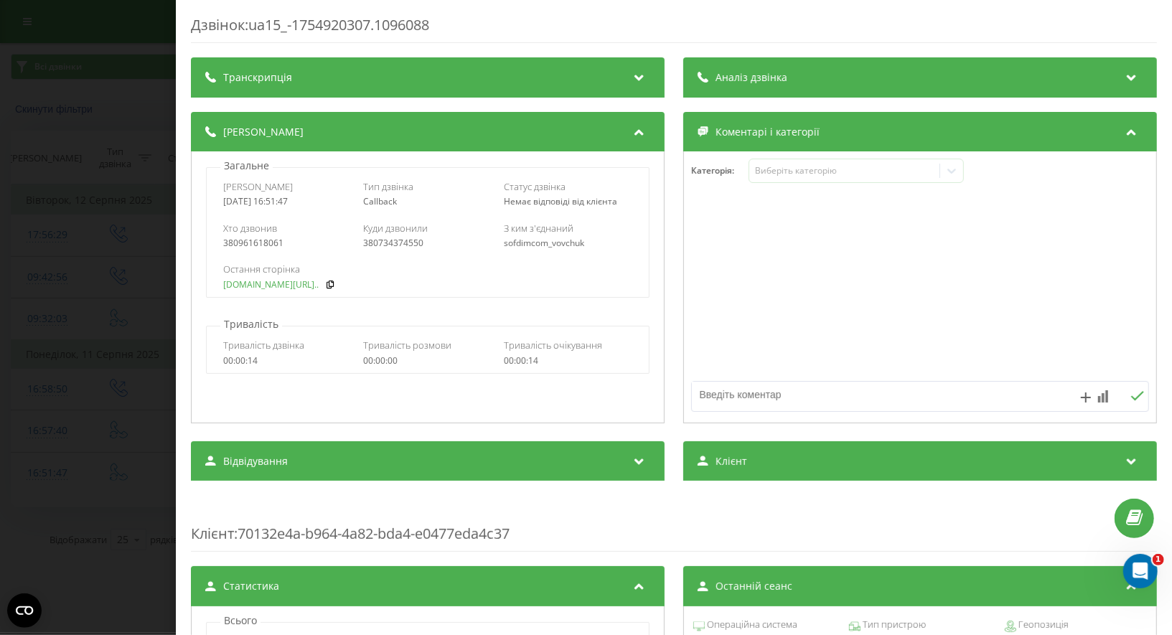
click at [246, 286] on link "[DOMAIN_NAME][URL].." at bounding box center [270, 285] width 95 height 10
click at [145, 111] on div "Дзвінок : ua15_-1754920307.1096088 Транскрипція Для AI-аналізу майбутніх дзвінк…" at bounding box center [586, 317] width 1172 height 635
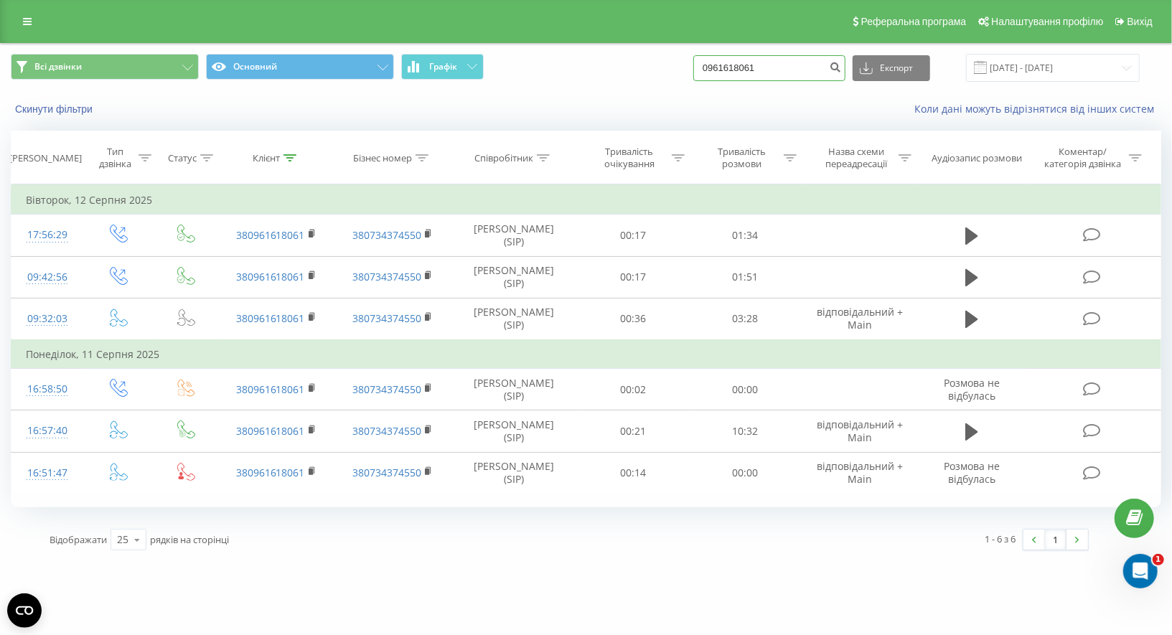
click at [784, 63] on input "0961618061" at bounding box center [769, 68] width 152 height 26
paste input "[PHONE_NUMBER]"
type input "0950187629"
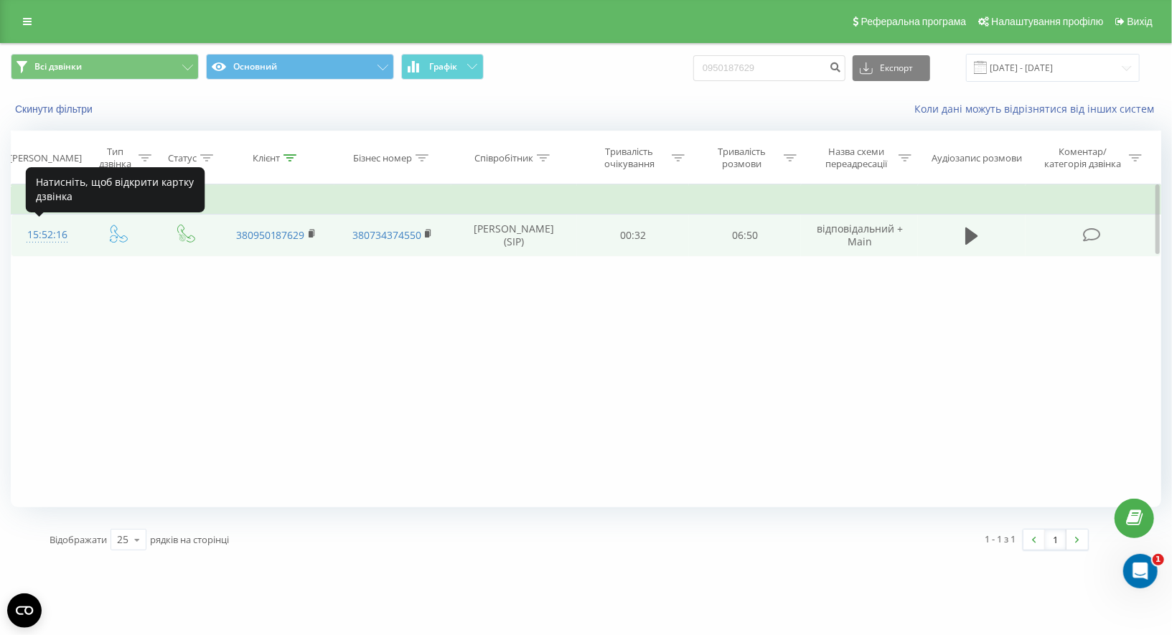
click at [57, 230] on div "15:52:16" at bounding box center [47, 235] width 43 height 28
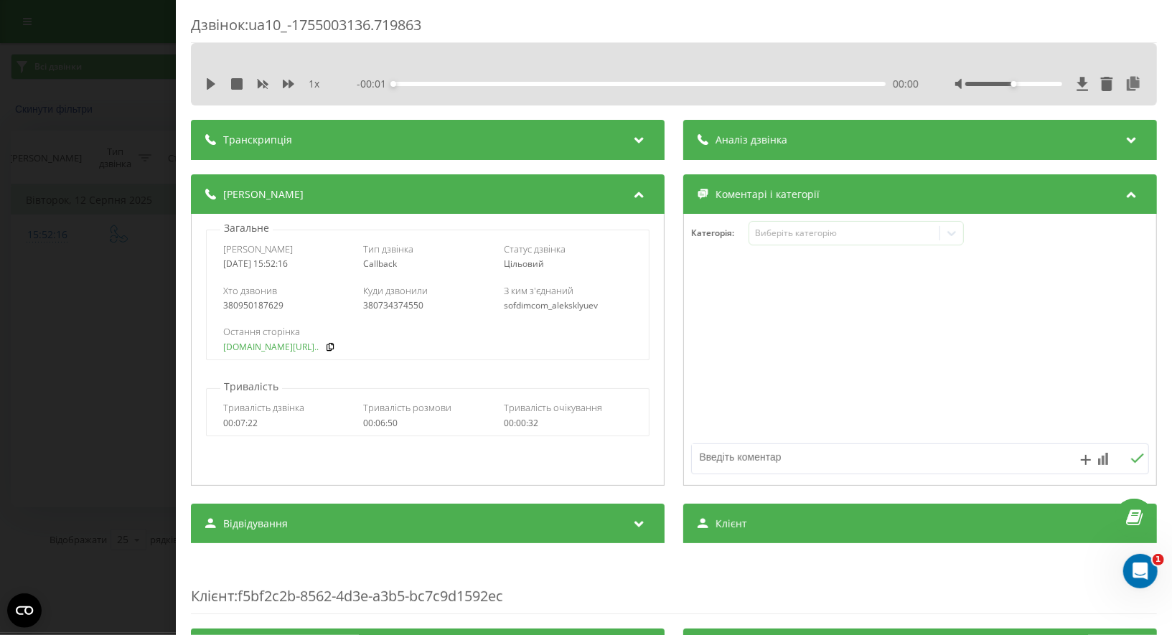
click at [225, 344] on link "[DOMAIN_NAME][URL].." at bounding box center [270, 347] width 95 height 10
click at [113, 81] on div "Дзвінок : ua10_-1755003136.719863 1 x - 07:10 00:00 00:00 Транскрипція Для AI-а…" at bounding box center [586, 317] width 1172 height 635
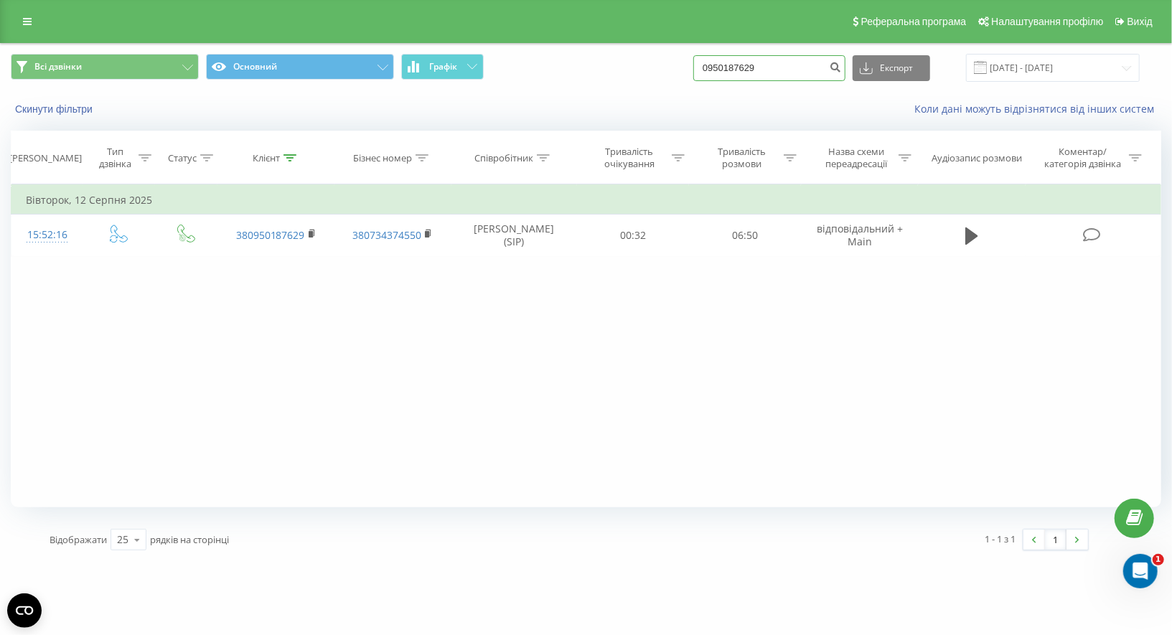
click at [766, 73] on input "0950187629" at bounding box center [769, 68] width 152 height 26
paste input "38 (098) 707-12-34"
type input "0987071234"
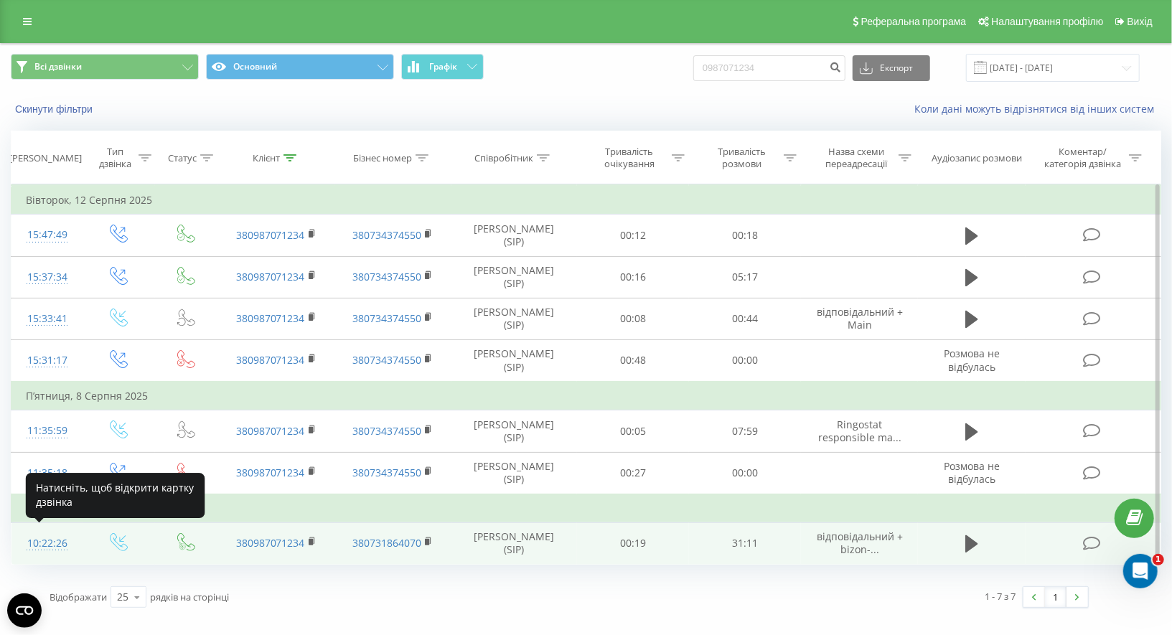
click at [63, 535] on div "10:22:26" at bounding box center [47, 544] width 43 height 28
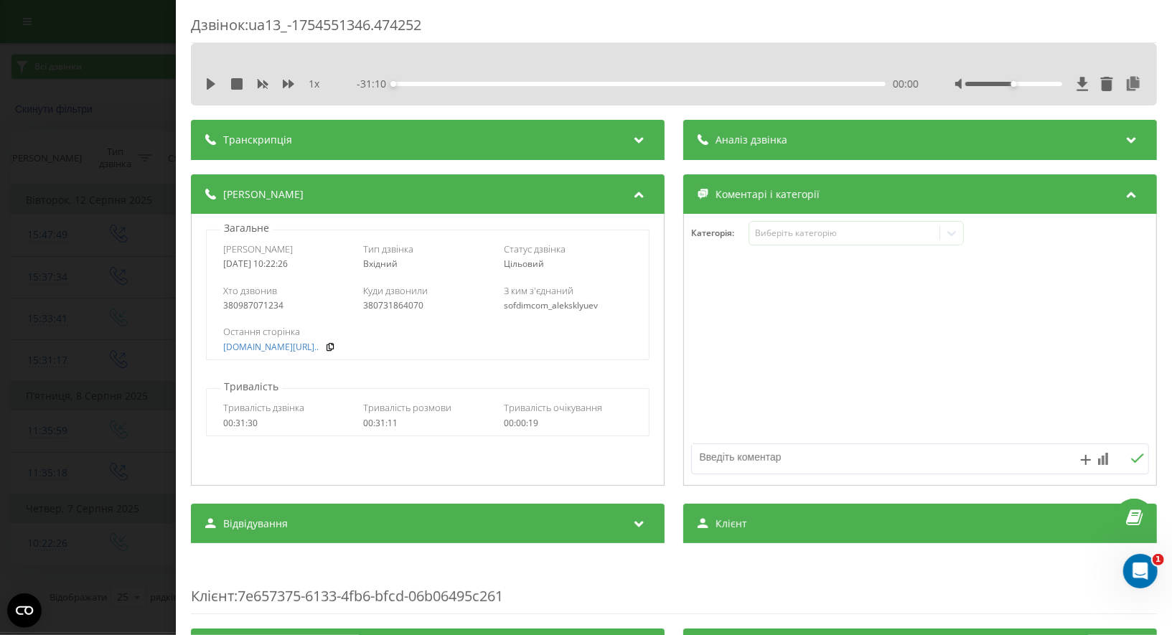
click at [127, 114] on div "Дзвінок : ua13_-1754551346.474252 1 x - 31:10 00:00 00:00 Транскрипція Для AI-а…" at bounding box center [586, 317] width 1172 height 635
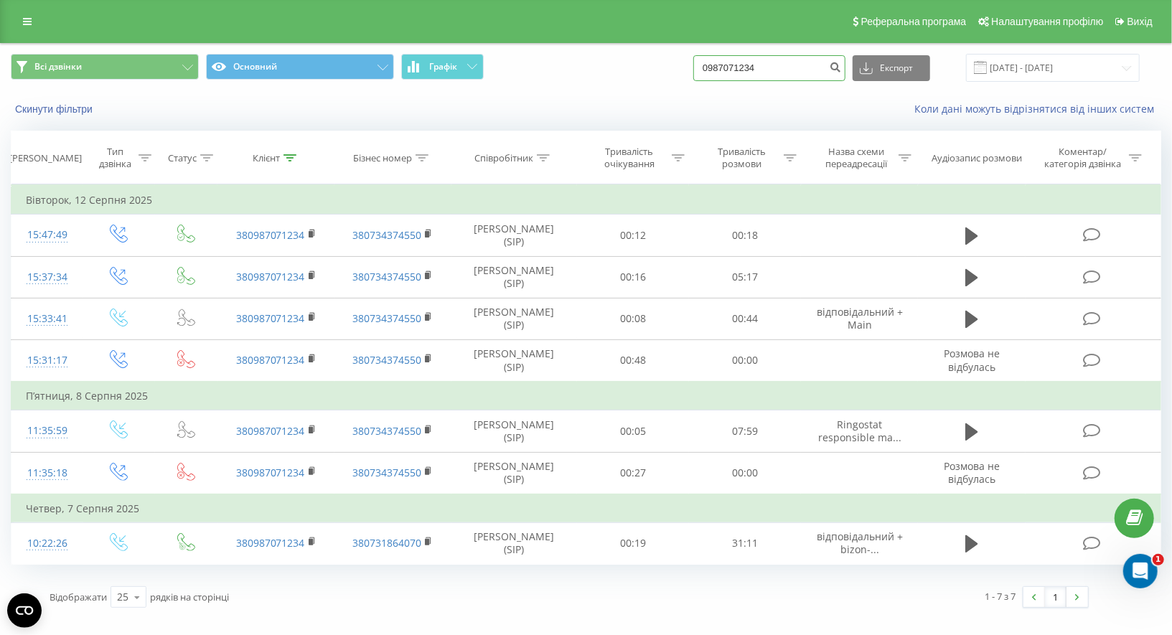
click at [760, 67] on input "0987071234" at bounding box center [769, 68] width 152 height 26
click at [756, 67] on input "0987071234" at bounding box center [769, 68] width 152 height 26
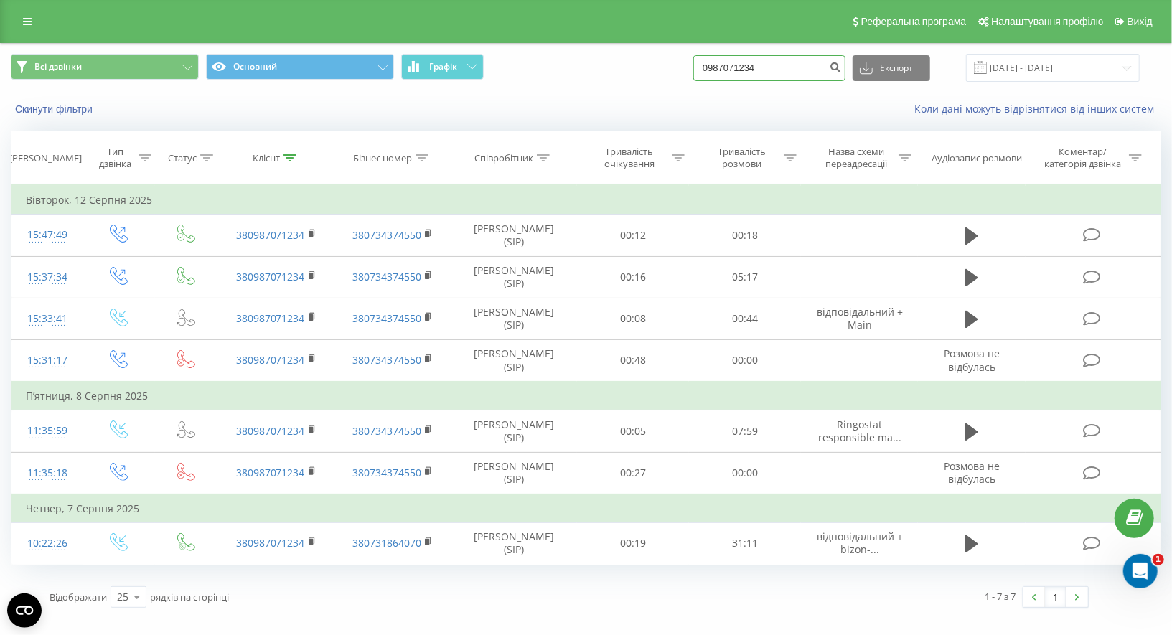
paste input "(096) 831-70-08"
type input "0968317008"
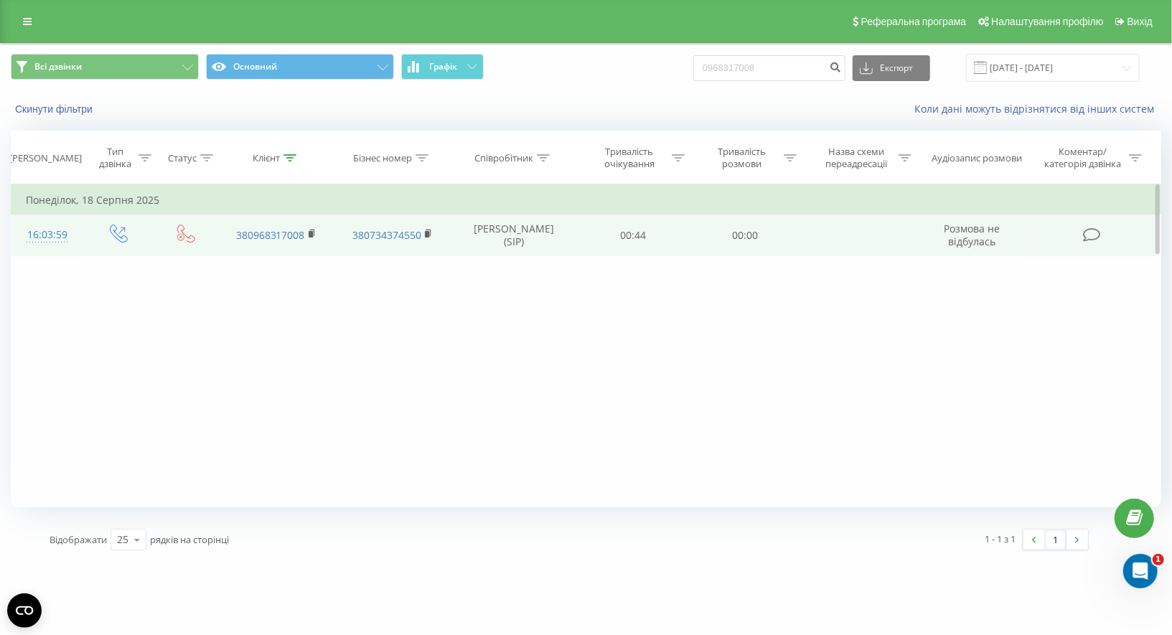
click at [61, 232] on div "16:03:59" at bounding box center [47, 235] width 43 height 28
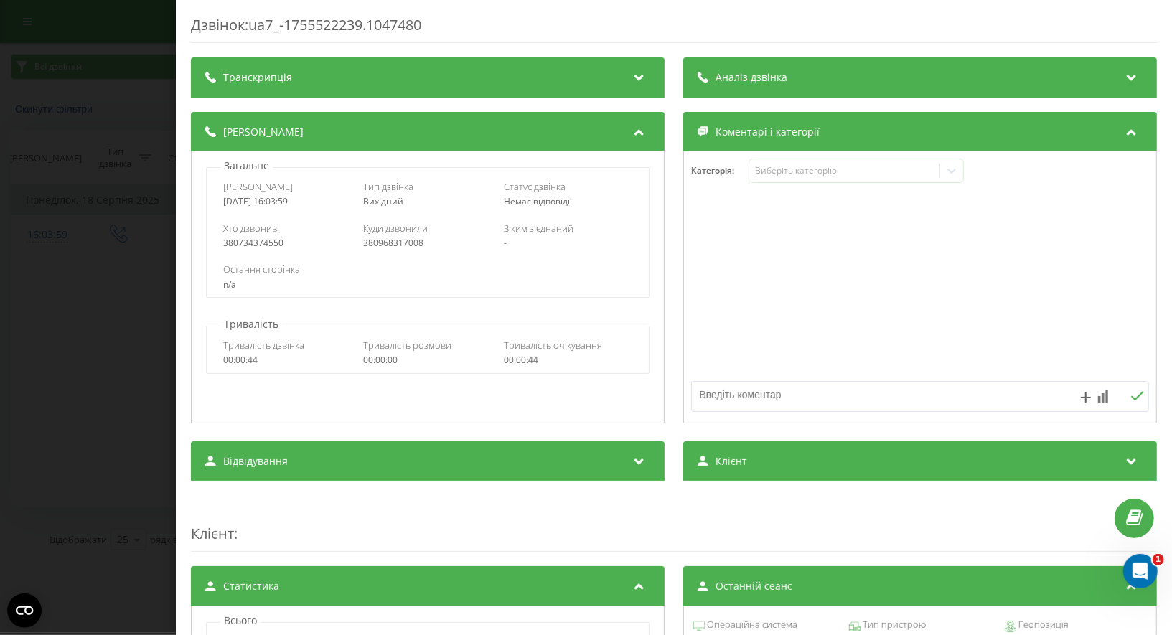
click at [32, 262] on div "Дзвінок : ua7_-1755522239.1047480 Транскрипція Для AI-аналізу майбутніх дзвінкі…" at bounding box center [586, 317] width 1172 height 635
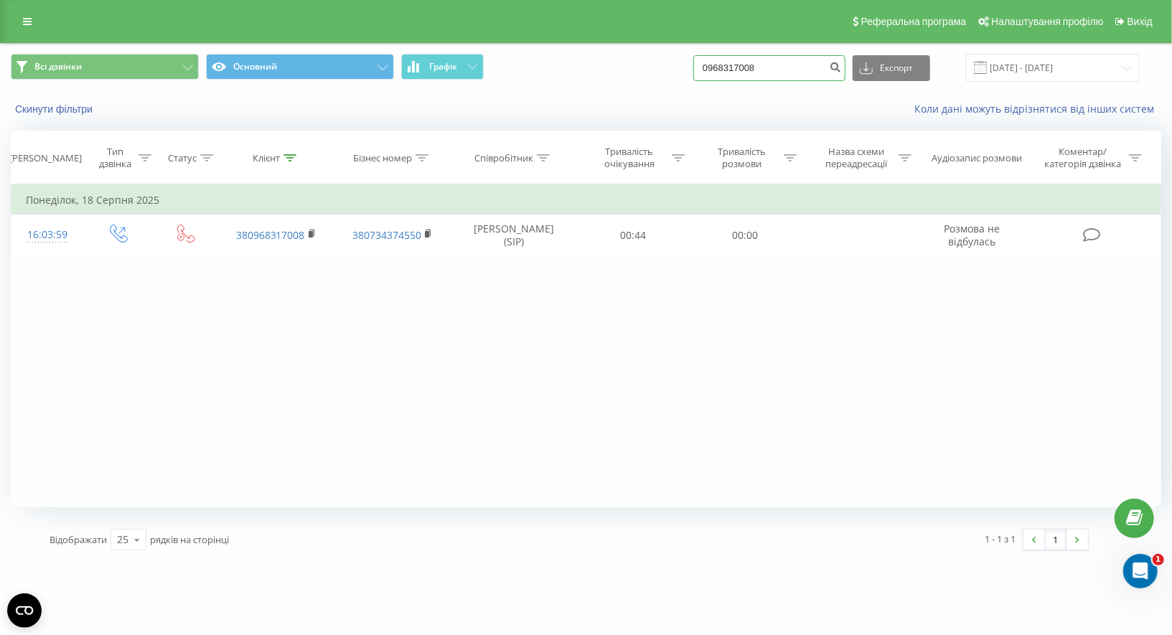
click at [758, 60] on input "0968317008" at bounding box center [769, 68] width 152 height 26
paste input "38 (096) 154-66-02"
type input "0961546602"
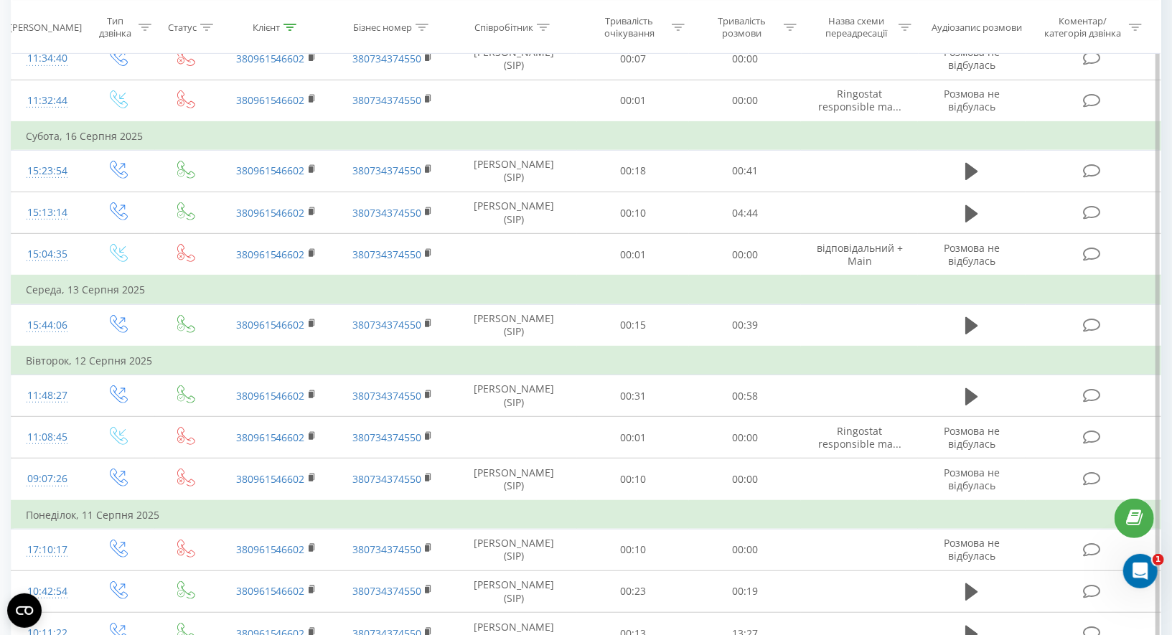
scroll to position [507, 0]
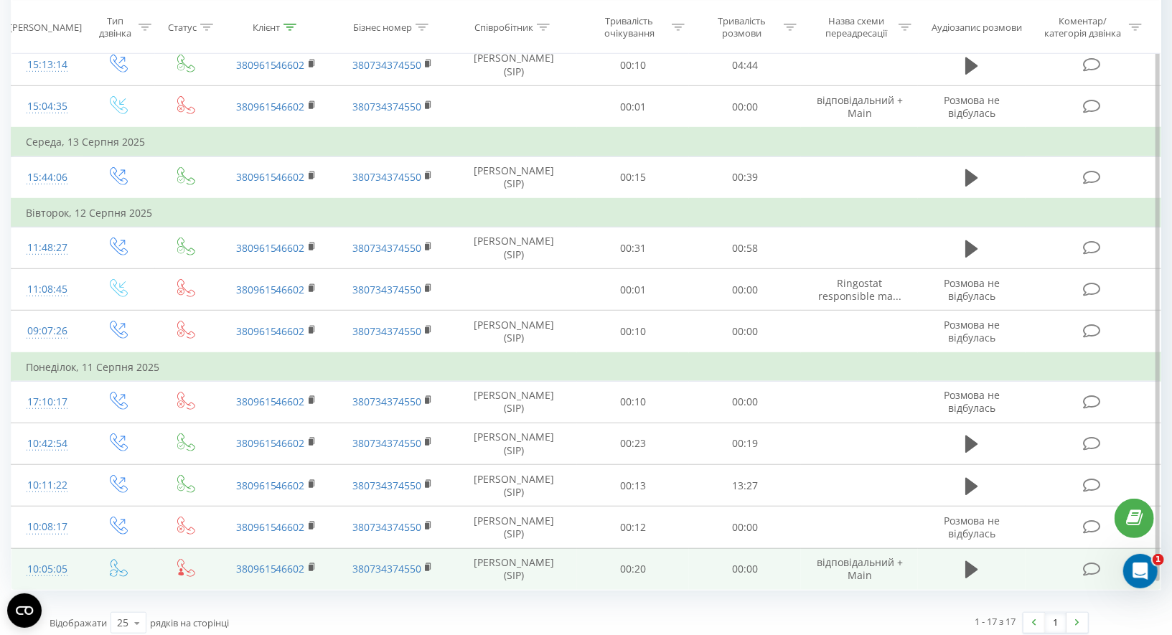
click at [38, 555] on div "10:05:05" at bounding box center [47, 569] width 43 height 28
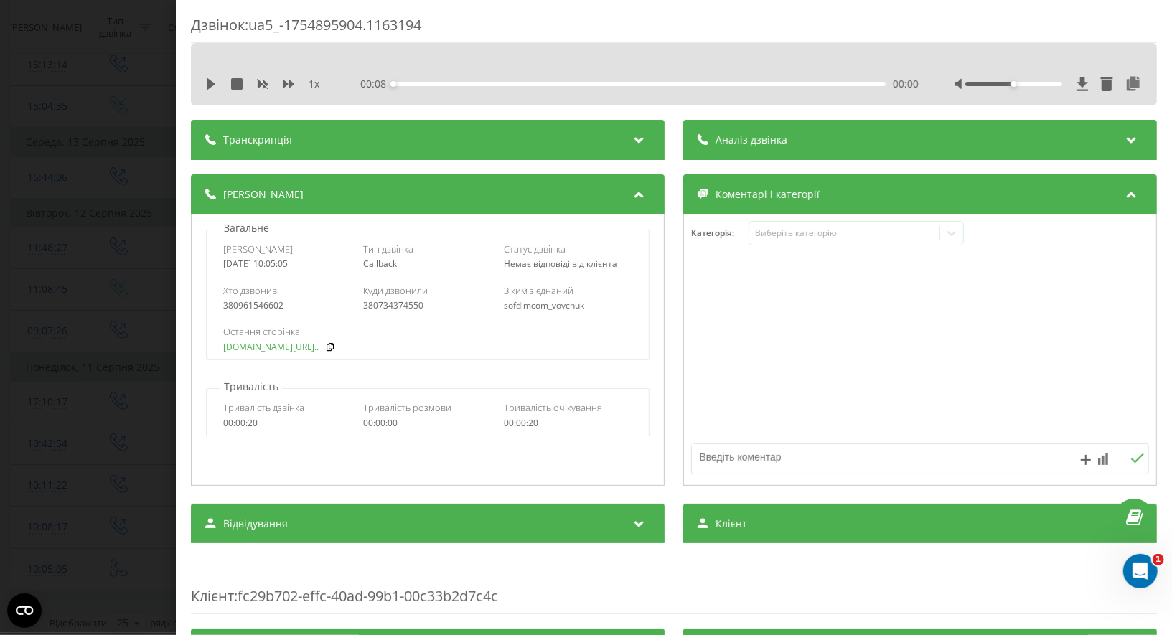
click at [231, 342] on link "[DOMAIN_NAME][URL].." at bounding box center [270, 347] width 95 height 10
click at [138, 178] on div "Дзвінок : ua5_-1754895904.1163194 1 x - 00:08 00:00 00:00 Транскрипція Для AI-а…" at bounding box center [586, 317] width 1172 height 635
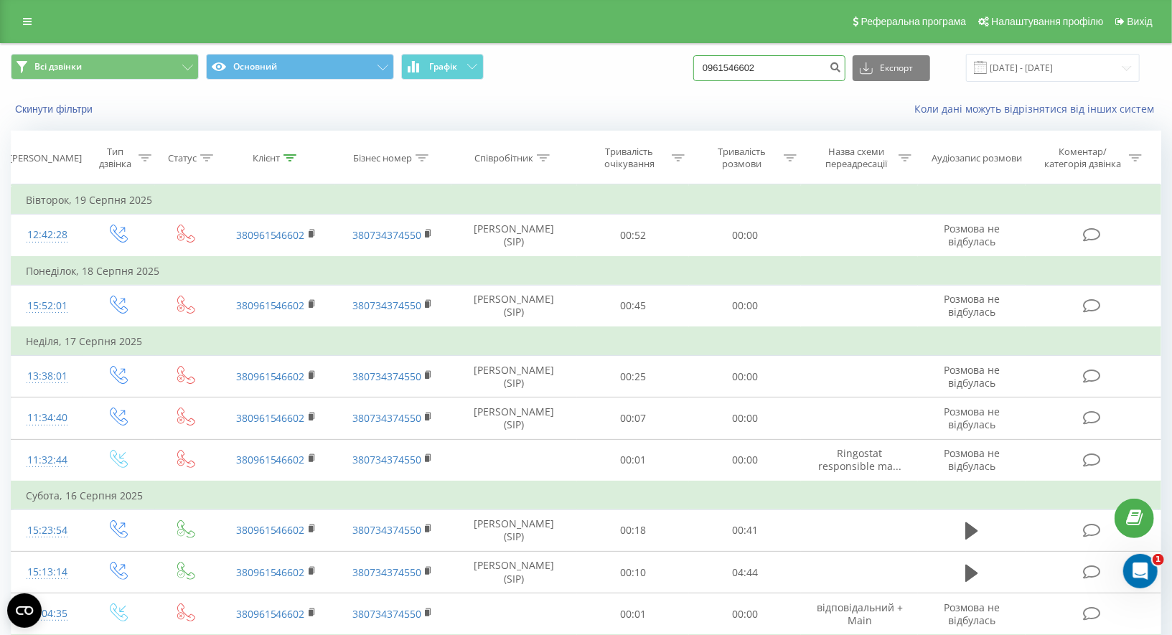
click at [779, 62] on input "0961546602" at bounding box center [769, 68] width 152 height 26
paste input "(098) 703-77-44"
type input "0987037744"
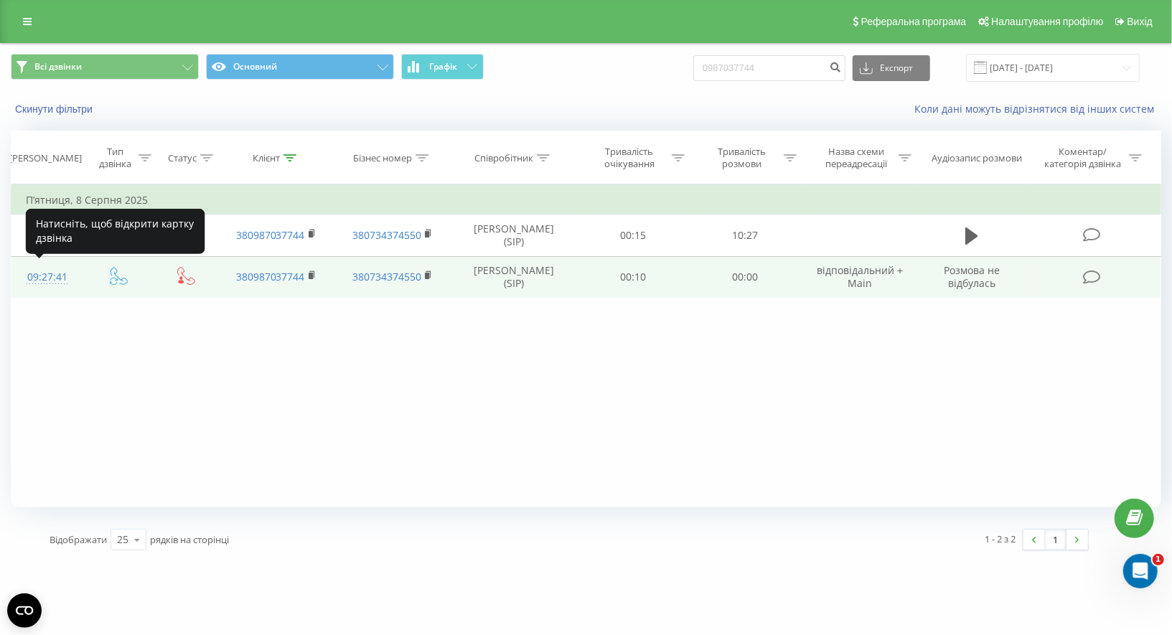
click at [48, 274] on div "09:27:41" at bounding box center [47, 277] width 43 height 28
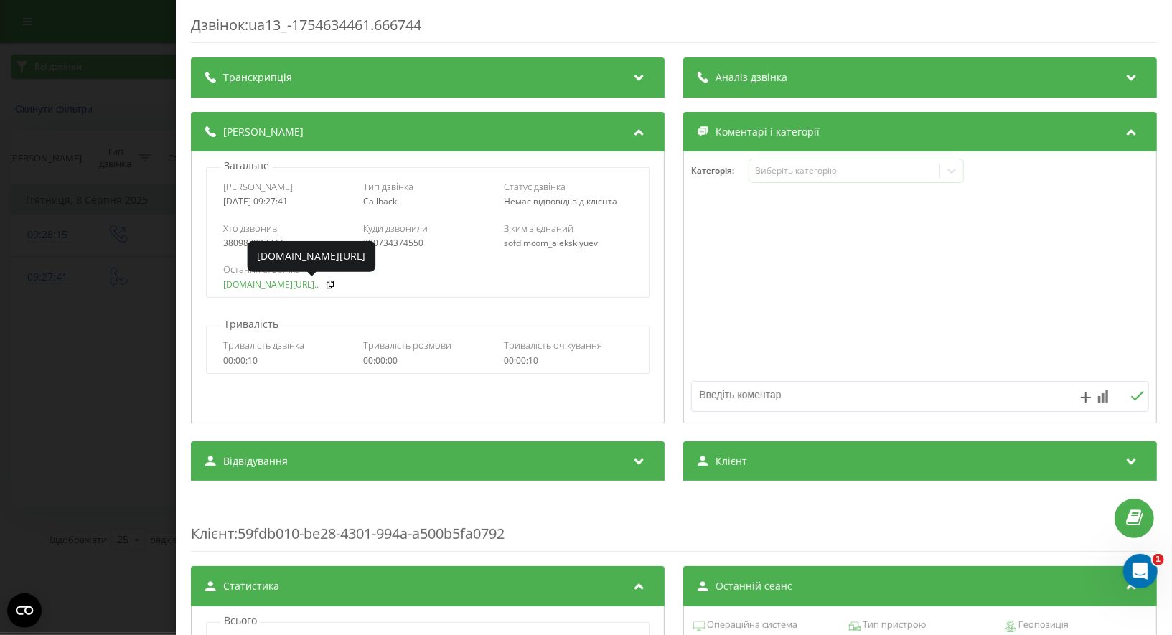
click at [228, 283] on link "[DOMAIN_NAME][URL].." at bounding box center [270, 285] width 95 height 10
click at [103, 27] on div "Дзвінок : ua13_-1754634461.666744 Транскрипція Для AI-аналізу майбутніх дзвінкі…" at bounding box center [586, 317] width 1172 height 635
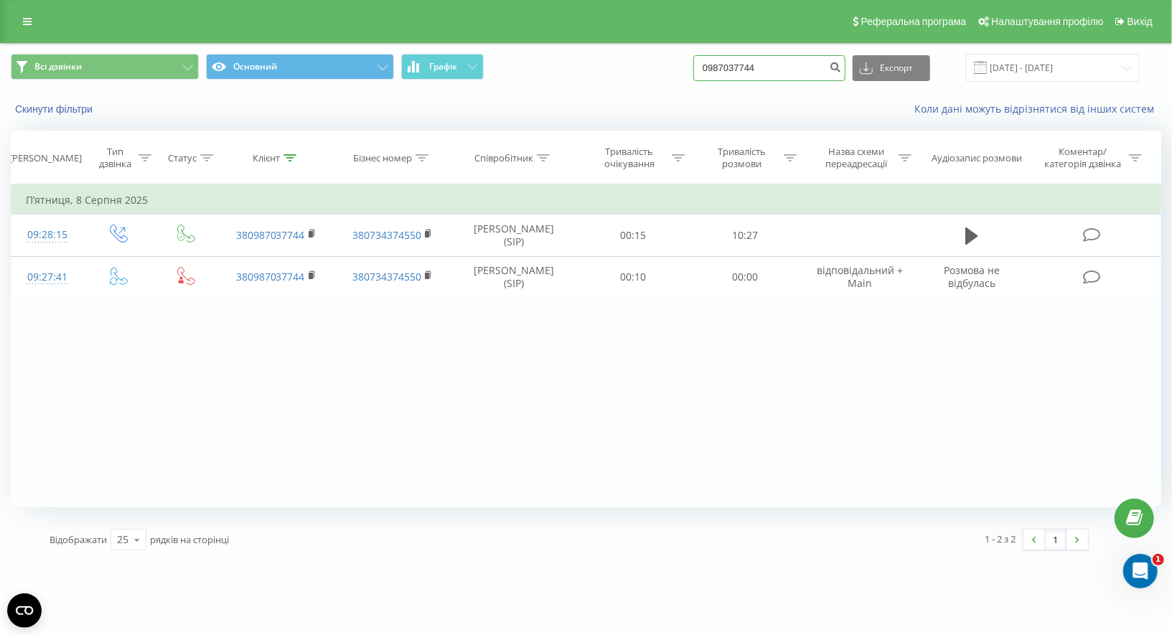
click at [776, 63] on input "0987037744" at bounding box center [769, 68] width 152 height 26
paste input "[PHONE_NUMBER]"
type input "0508577627"
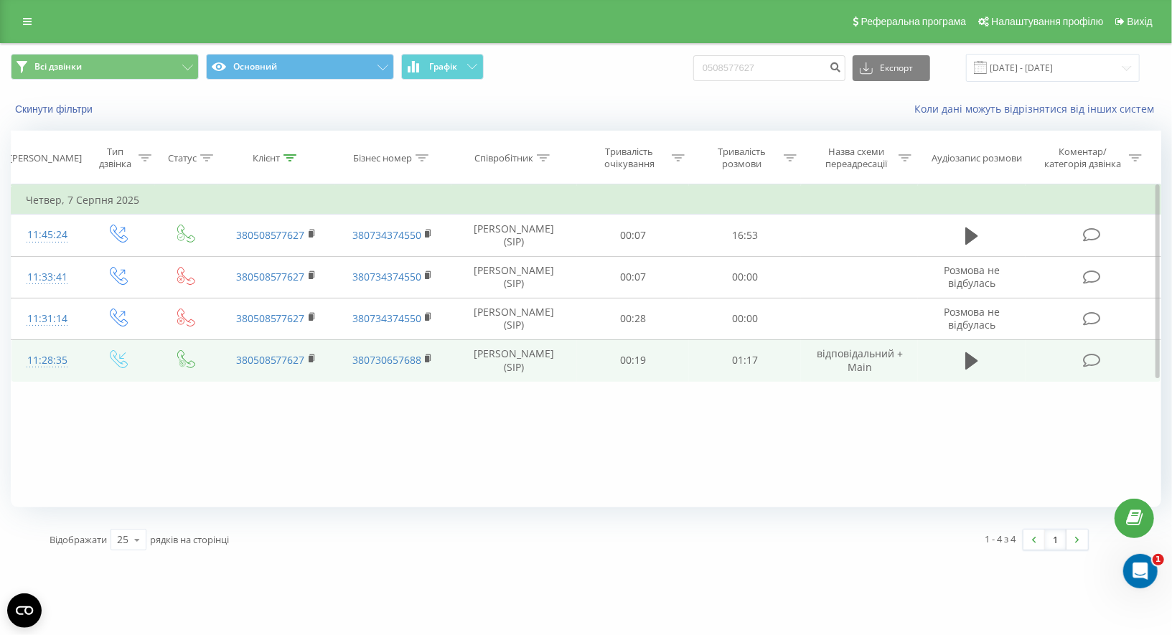
click at [49, 354] on div "11:28:35" at bounding box center [47, 361] width 43 height 28
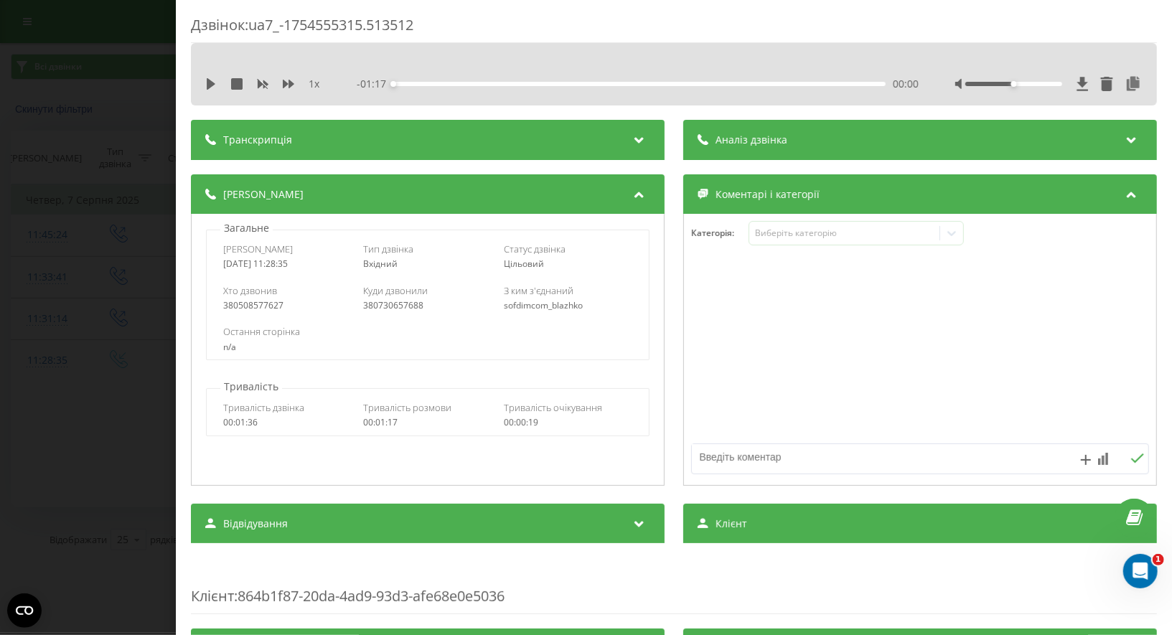
click at [123, 322] on div "Дзвінок : ua7_-1754555315.513512 1 x - 01:17 00:00 00:00 Транскрипція Для AI-ан…" at bounding box center [586, 317] width 1172 height 635
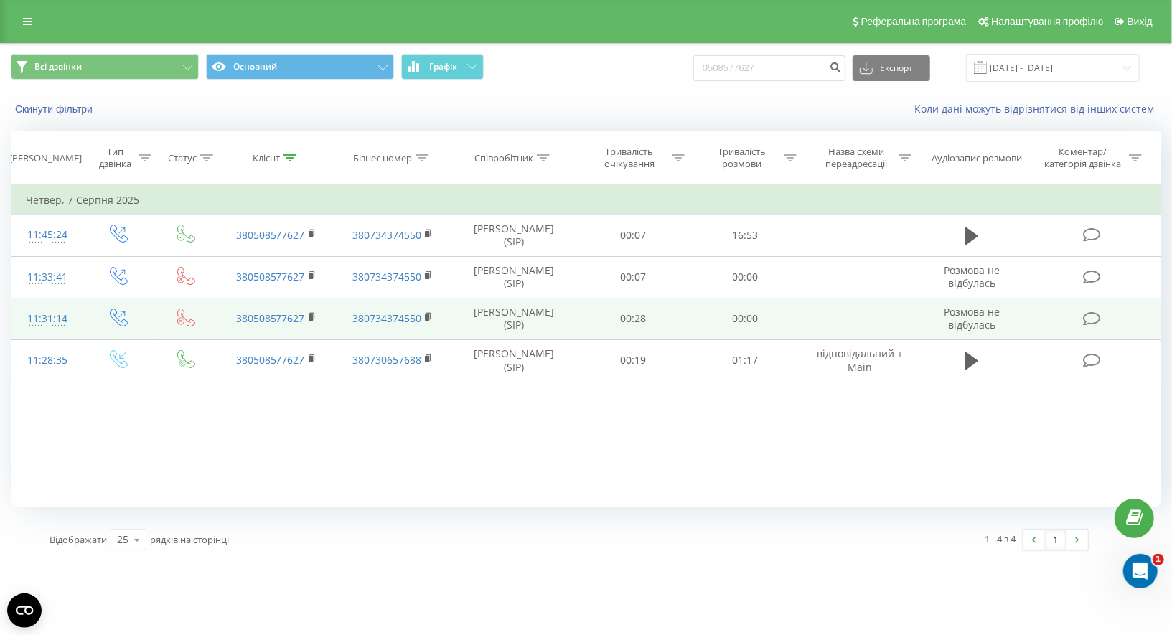
click at [57, 319] on div "11:31:14" at bounding box center [47, 319] width 43 height 28
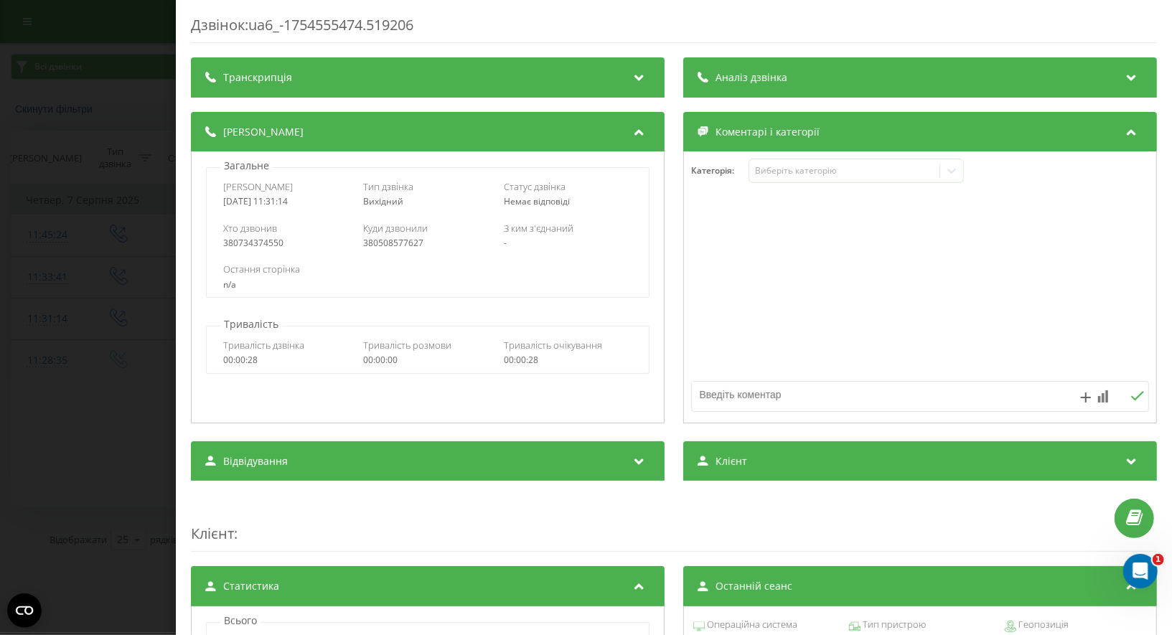
click at [77, 329] on div "Дзвінок : ua6_-1754555474.519206 Транскрипція Для AI-аналізу майбутніх дзвінків…" at bounding box center [586, 317] width 1172 height 635
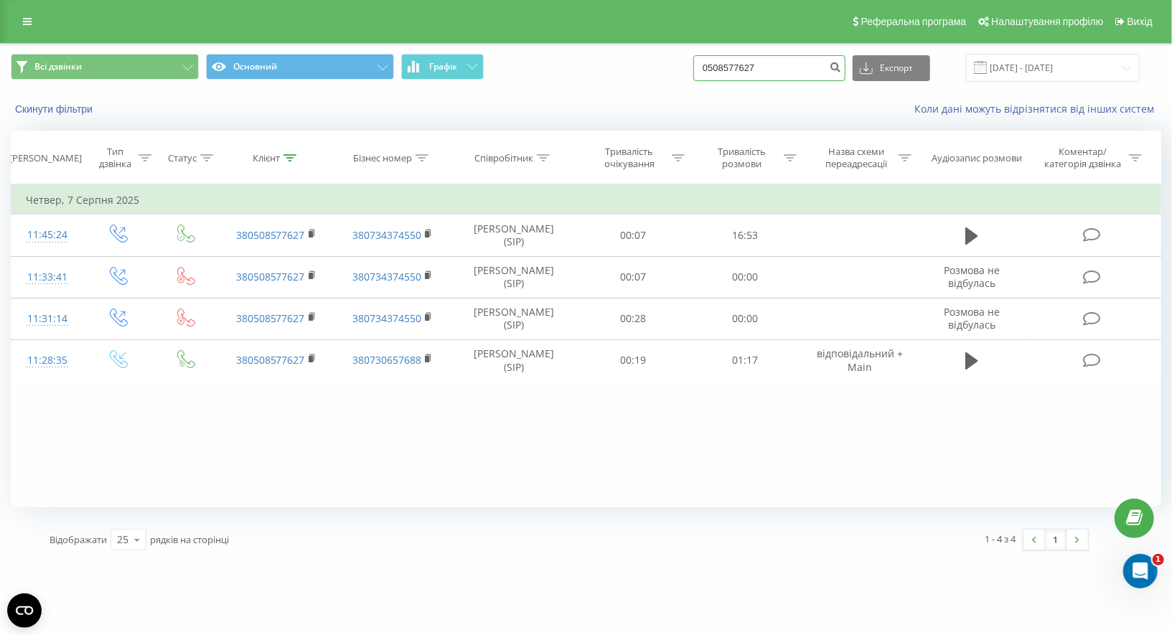
click at [745, 65] on input "0508577627" at bounding box center [769, 68] width 152 height 26
paste input "38 (050) 514-24-89"
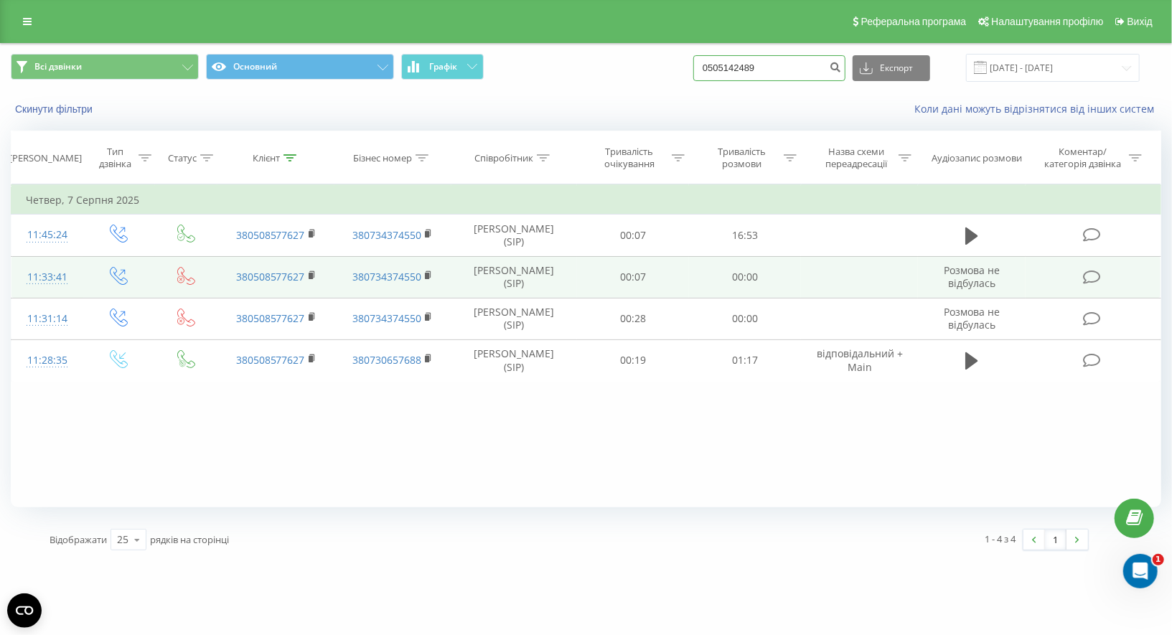
type input "0505142489"
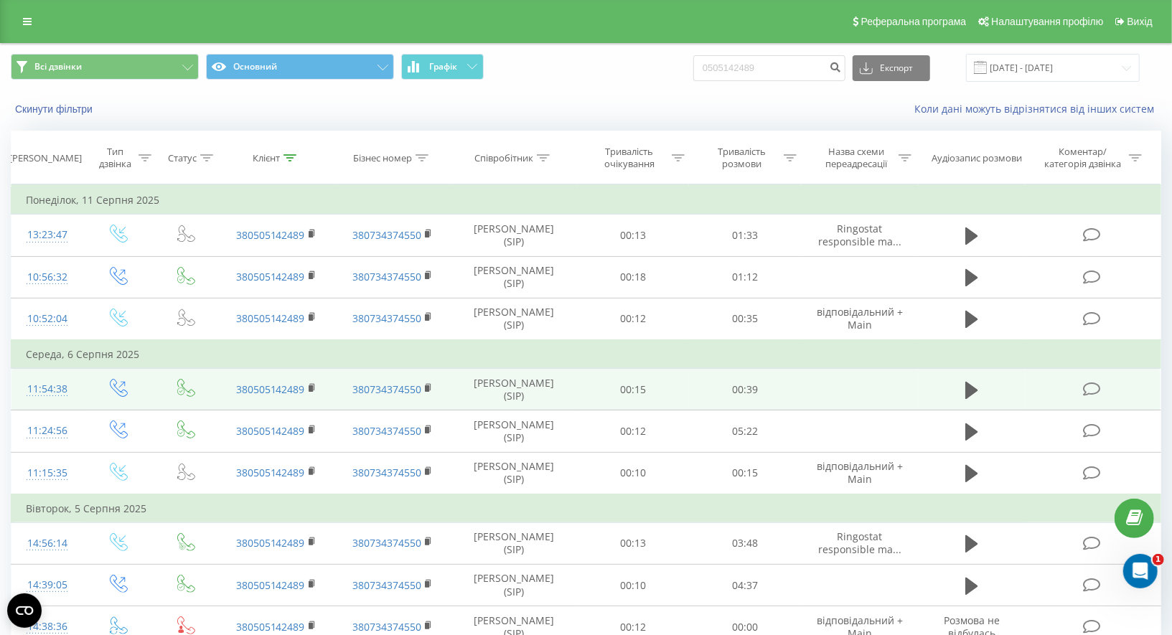
scroll to position [62, 0]
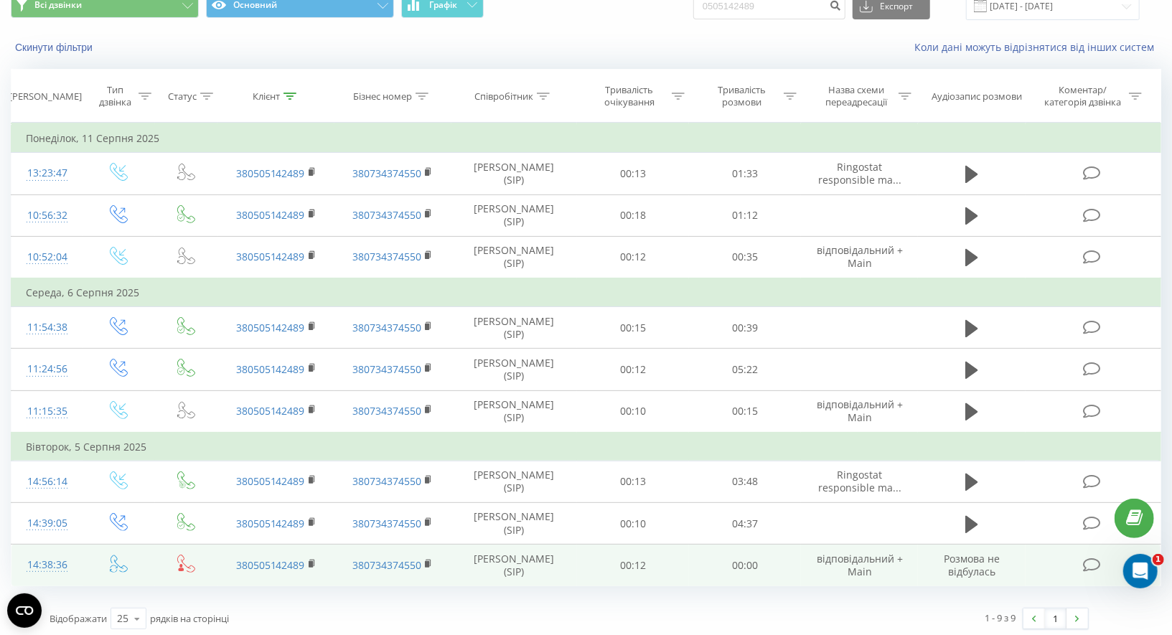
click at [45, 560] on div "14:38:36" at bounding box center [47, 565] width 43 height 28
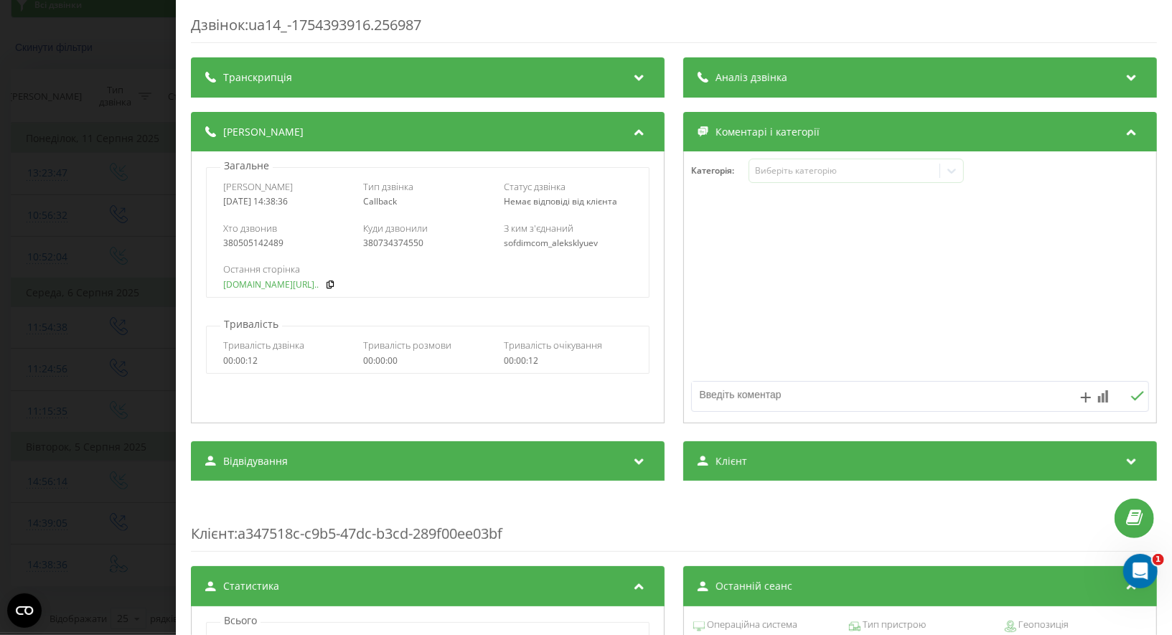
click at [239, 286] on link "[DOMAIN_NAME][URL].." at bounding box center [270, 285] width 95 height 10
click at [155, 128] on div "Дзвінок : ua14_-1754393916.256987 Транскрипція Для AI-аналізу майбутніх дзвінкі…" at bounding box center [586, 317] width 1172 height 635
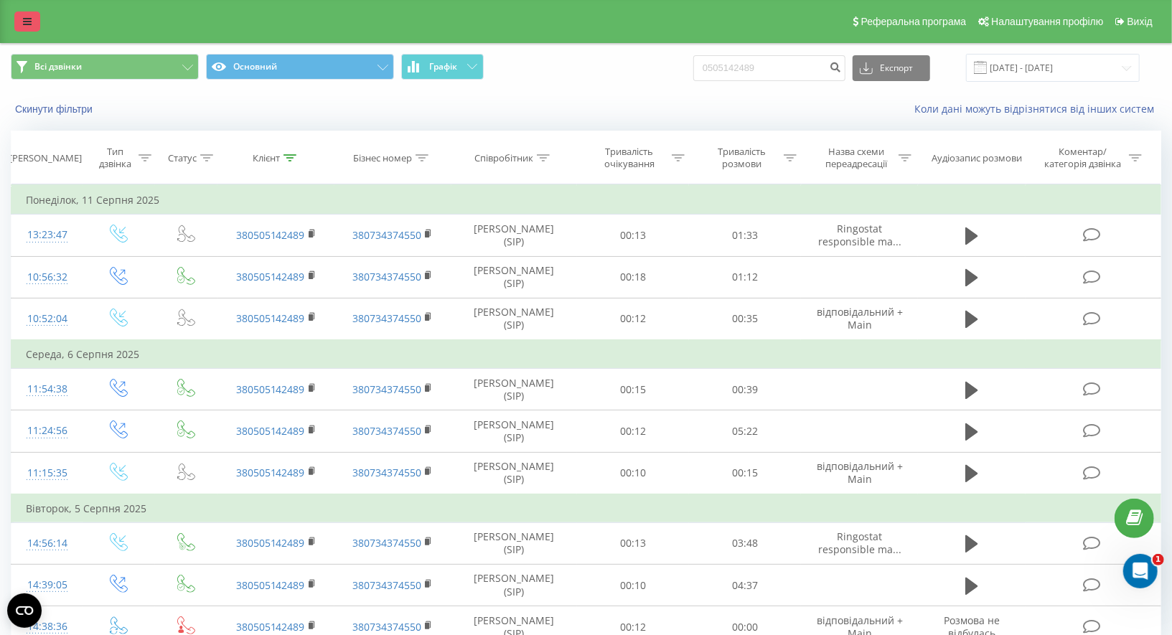
click at [30, 24] on icon at bounding box center [27, 22] width 9 height 10
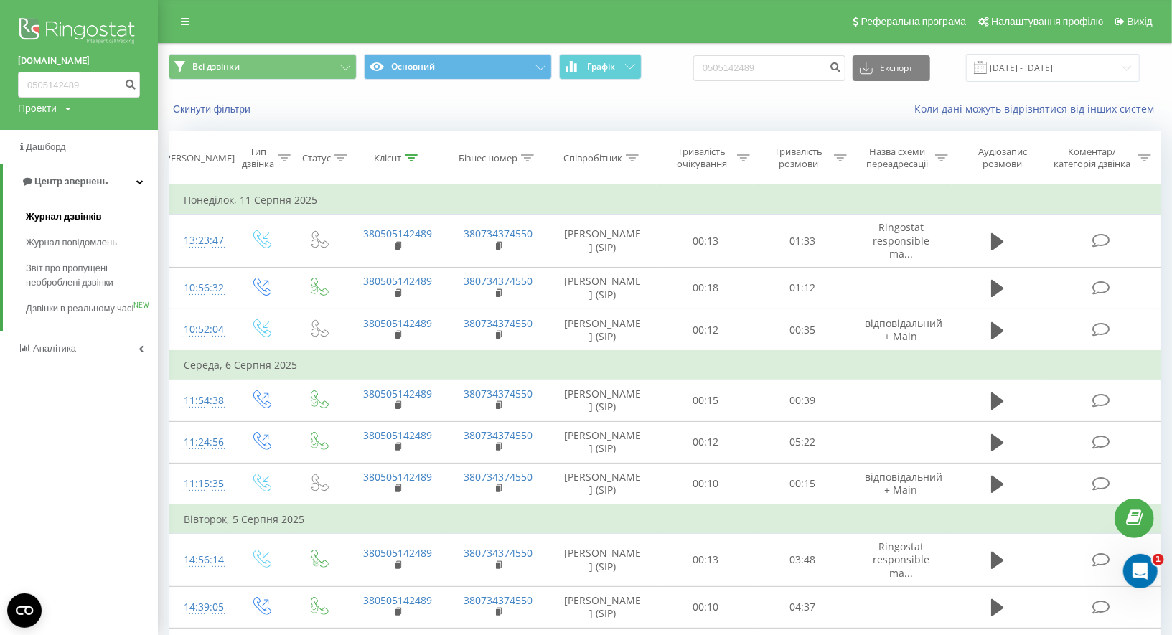
click at [83, 215] on span "Журнал дзвінків" at bounding box center [64, 217] width 76 height 14
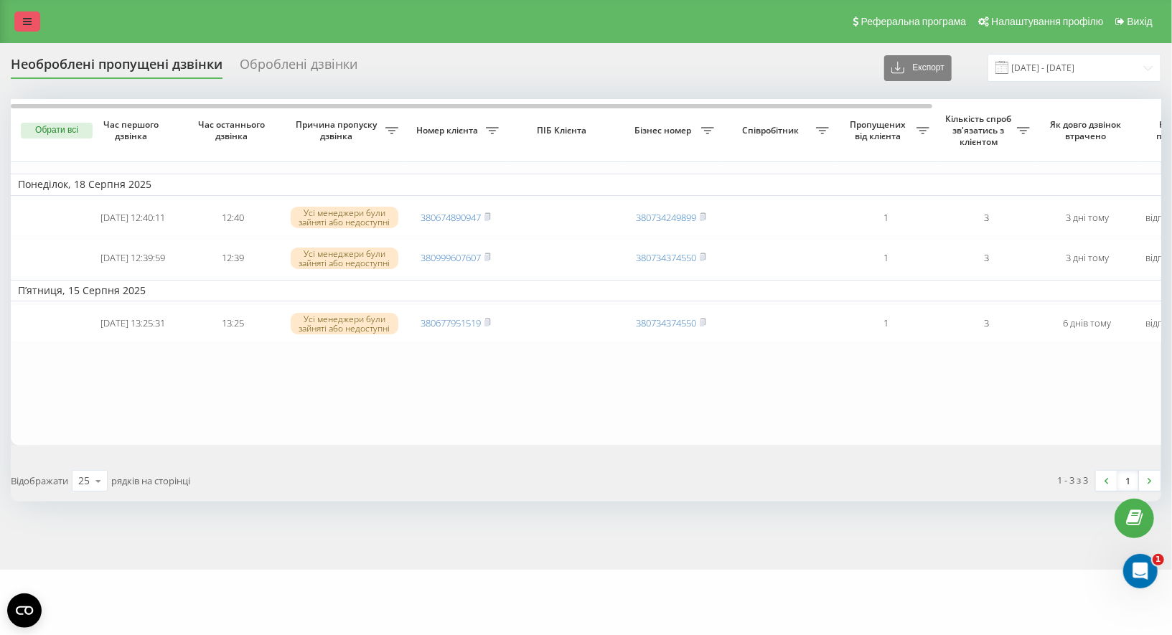
click at [35, 31] on link at bounding box center [27, 21] width 26 height 20
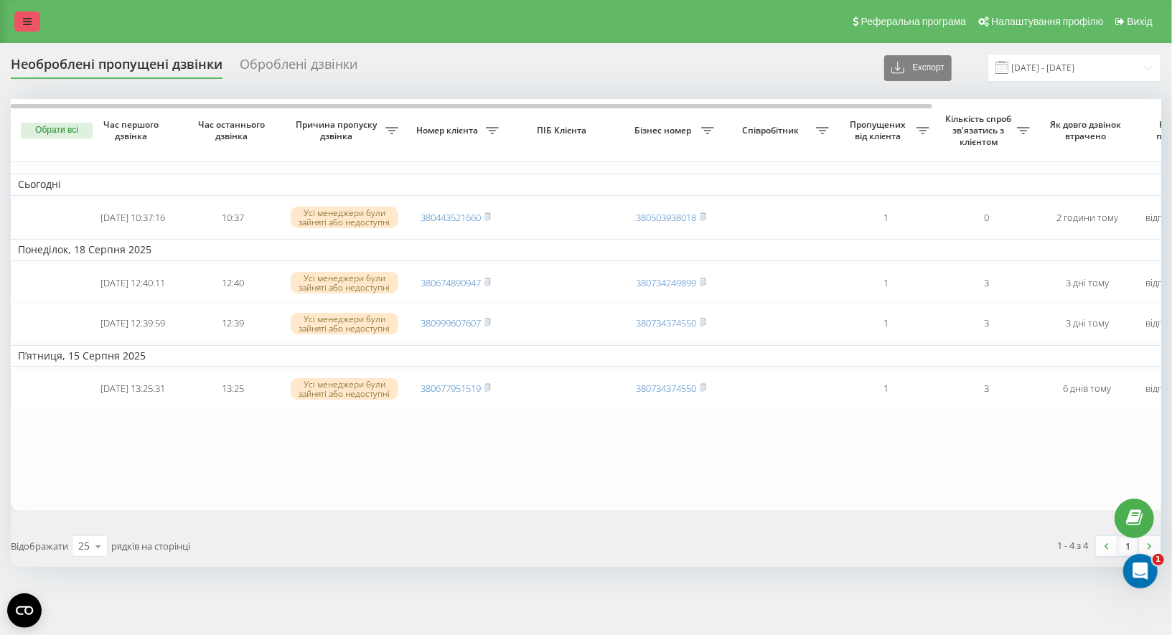
click at [30, 17] on icon at bounding box center [27, 22] width 9 height 10
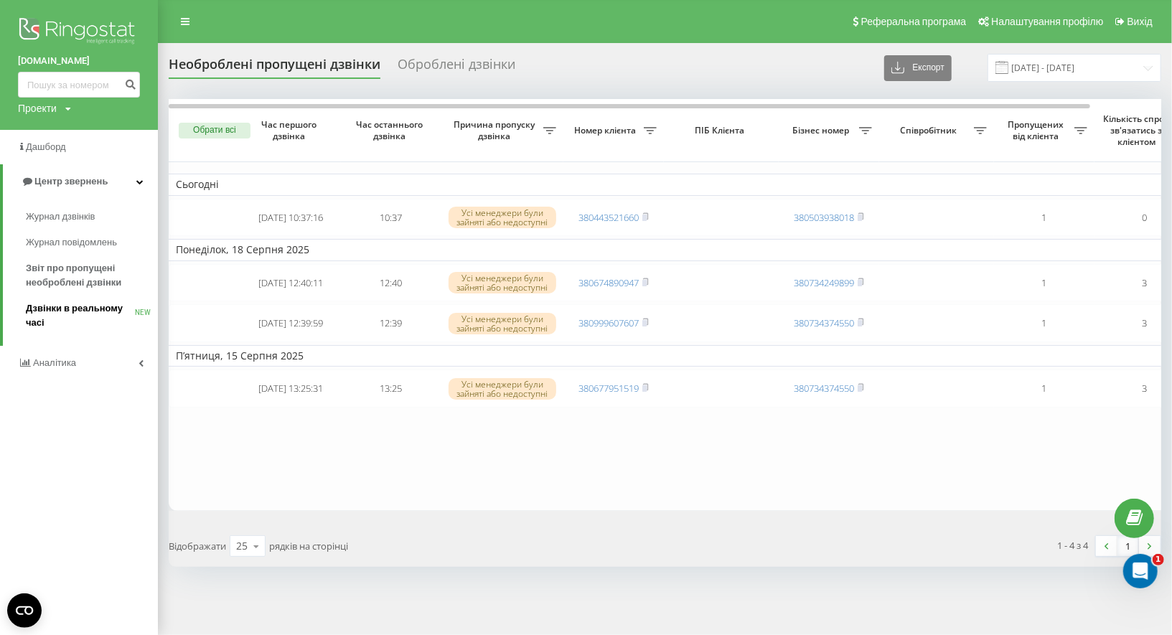
click at [80, 304] on span "Дзвінки в реальному часі" at bounding box center [80, 315] width 109 height 29
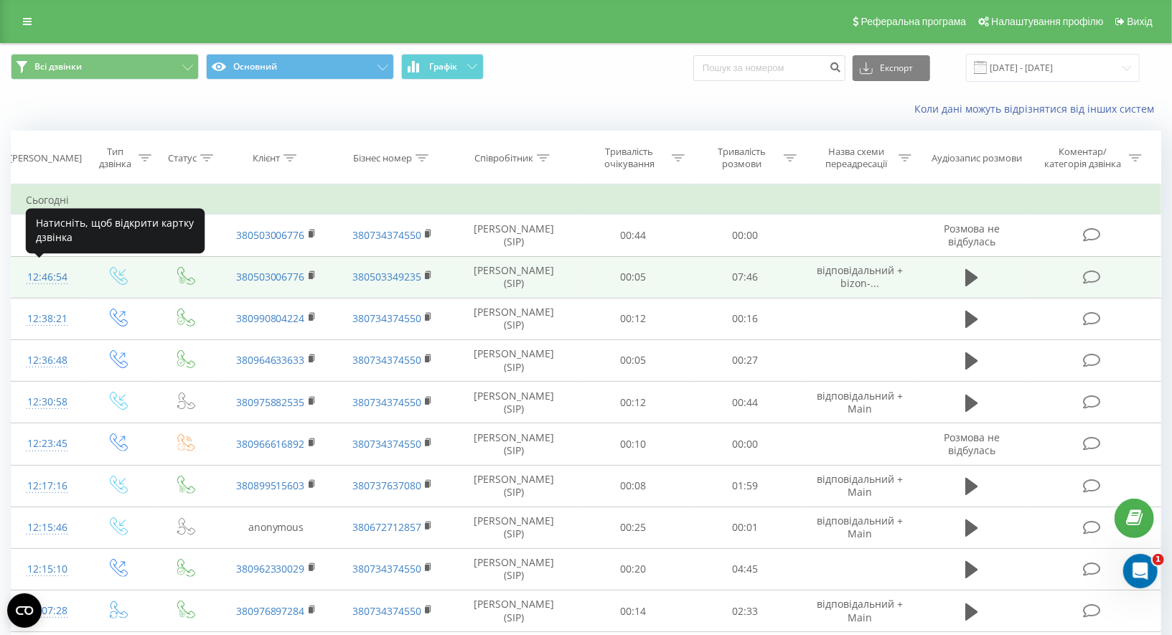
click at [65, 272] on div "12:46:54" at bounding box center [47, 277] width 43 height 28
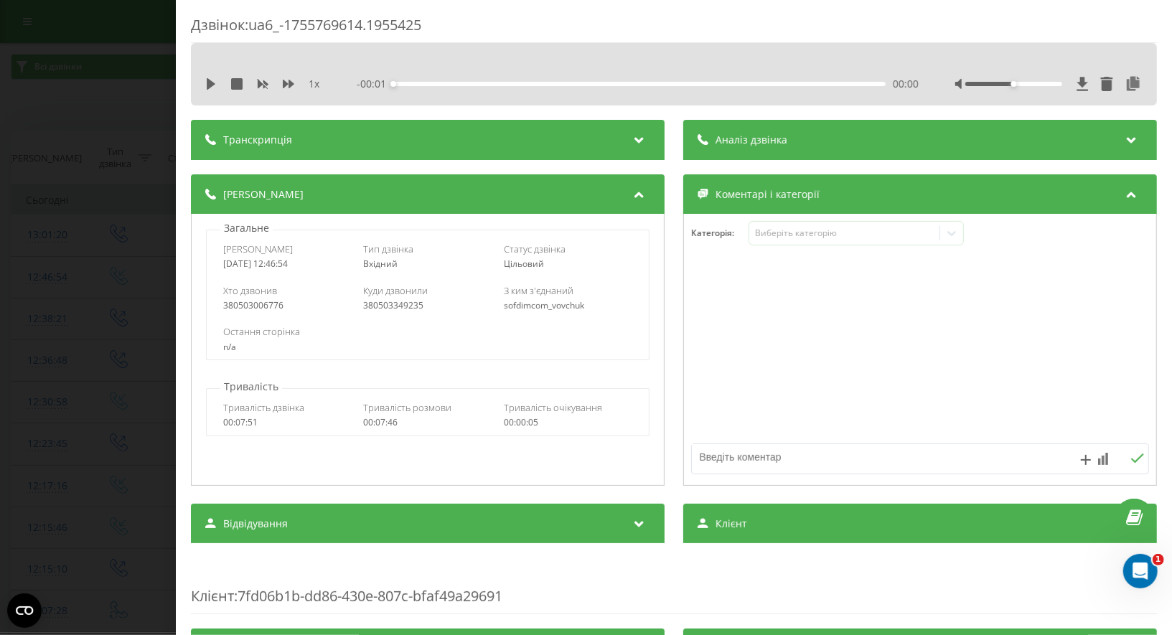
click at [130, 293] on div "Дзвінок : ua6_-1755769614.1955425 1 x - 00:01 00:00 00:00 Транскрипція Для AI-а…" at bounding box center [586, 317] width 1172 height 635
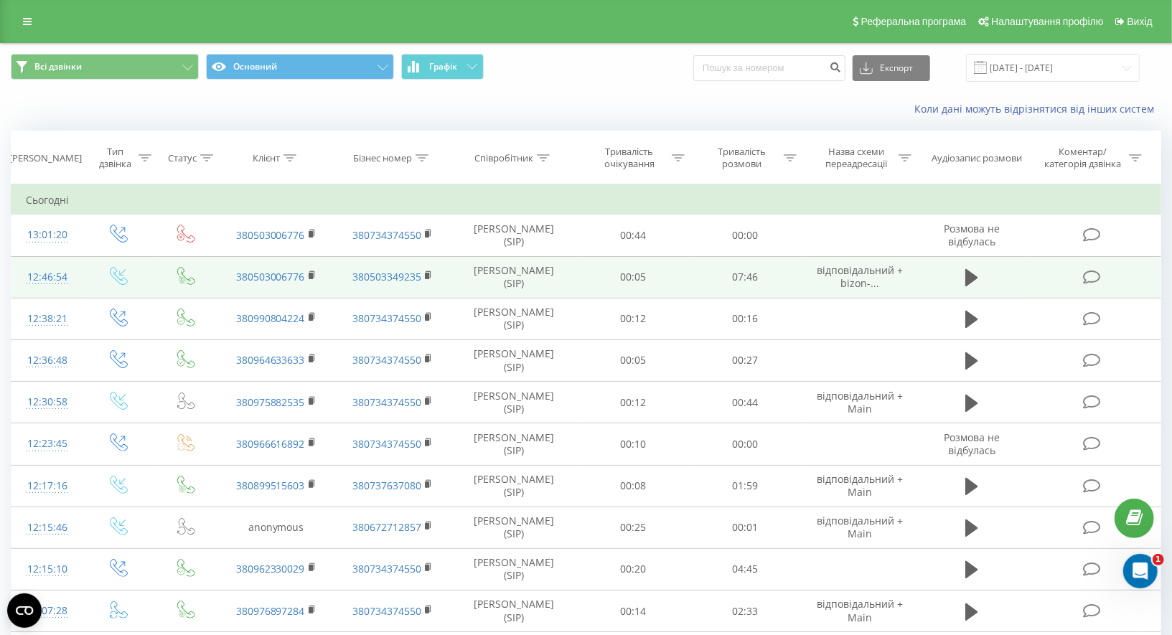
click at [871, 275] on span "відповідальний + ﻿bizon-..." at bounding box center [860, 276] width 86 height 27
click at [309, 273] on rect at bounding box center [311, 276] width 4 height 6
